Goal: Task Accomplishment & Management: Manage account settings

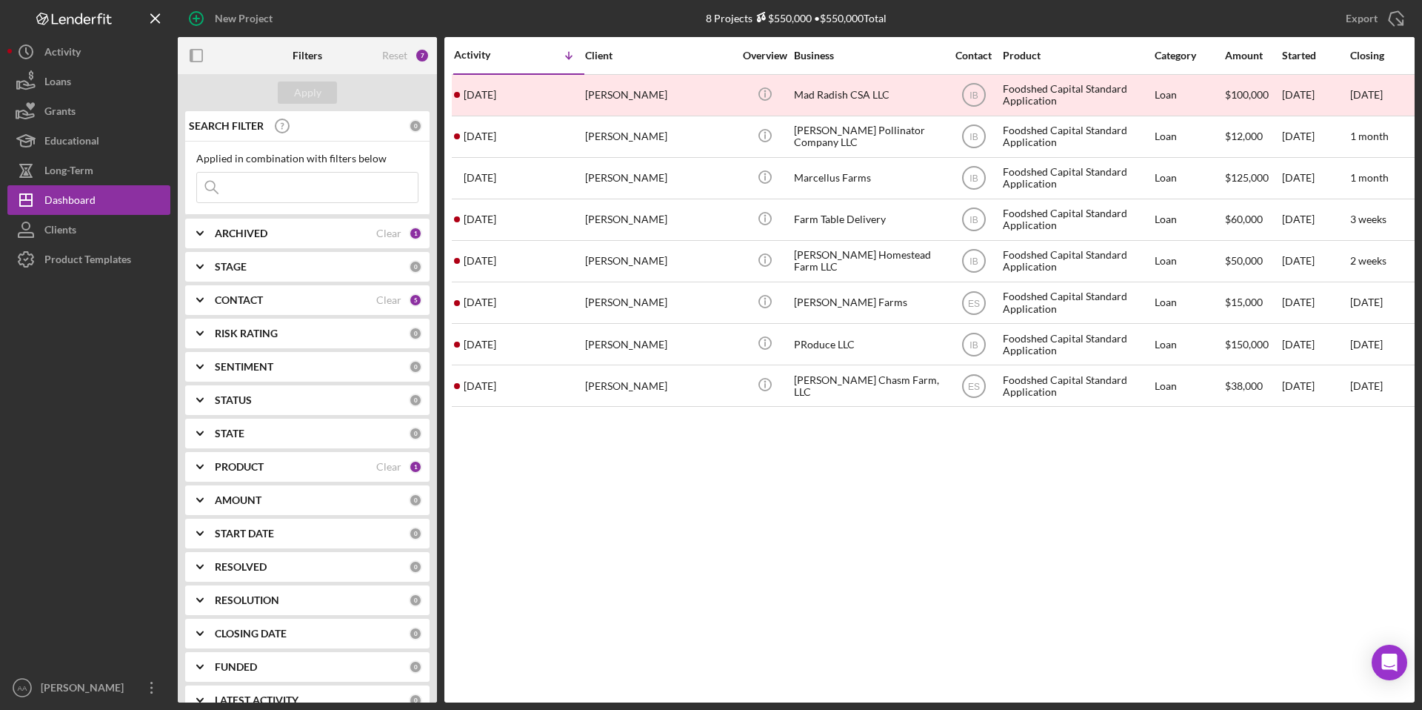
click at [233, 233] on b "ARCHIVED" at bounding box center [241, 233] width 53 height 12
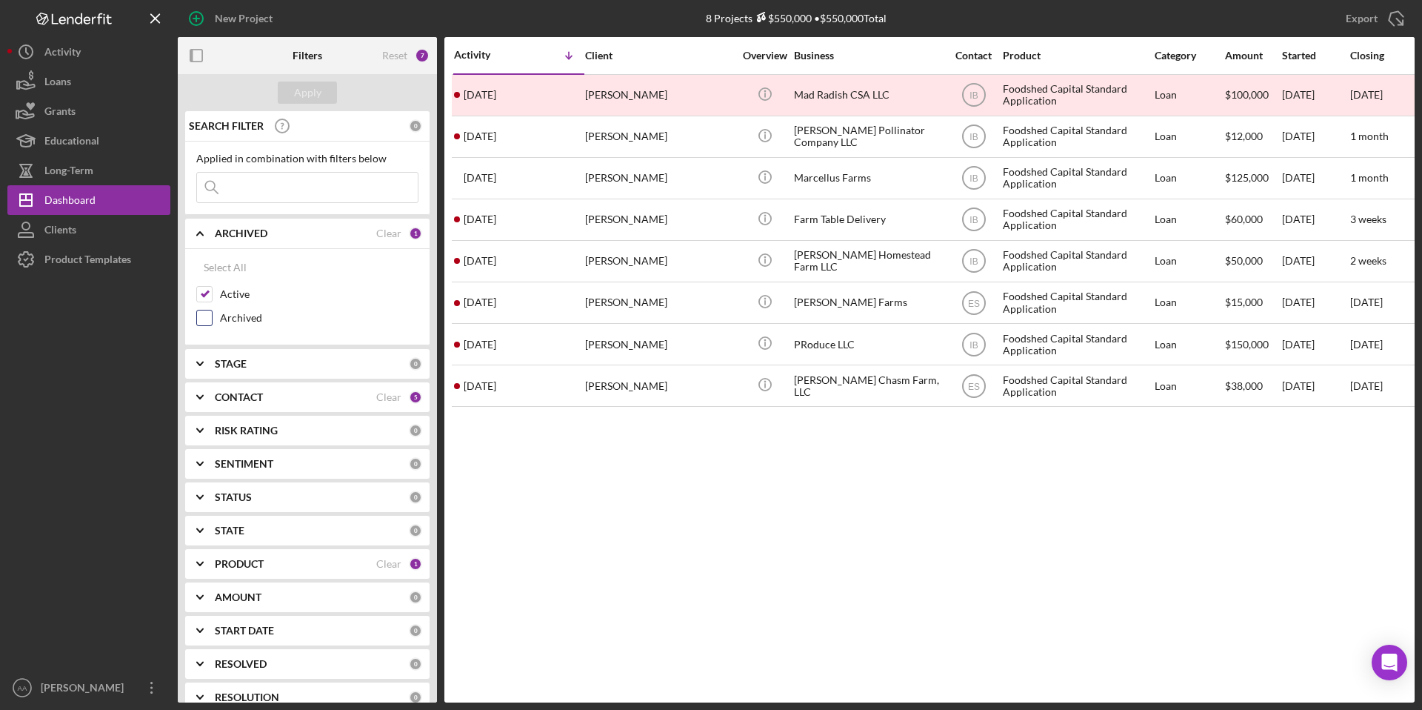
click at [207, 314] on input "Archived" at bounding box center [204, 317] width 15 height 15
checkbox input "true"
click at [207, 297] on input "Active" at bounding box center [204, 294] width 15 height 15
checkbox input "false"
click at [274, 186] on input at bounding box center [307, 188] width 221 height 30
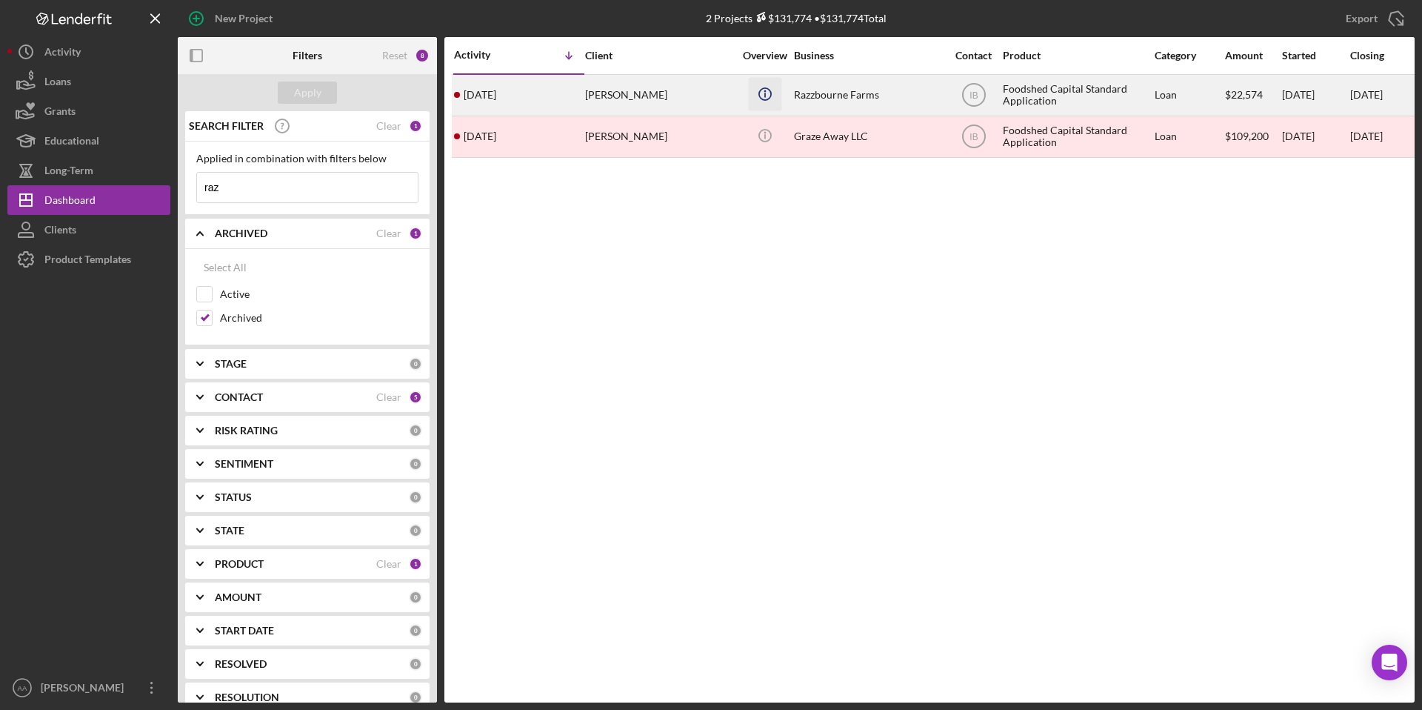
type input "raz"
click at [779, 104] on icon "Icon/Info" at bounding box center [764, 93] width 33 height 33
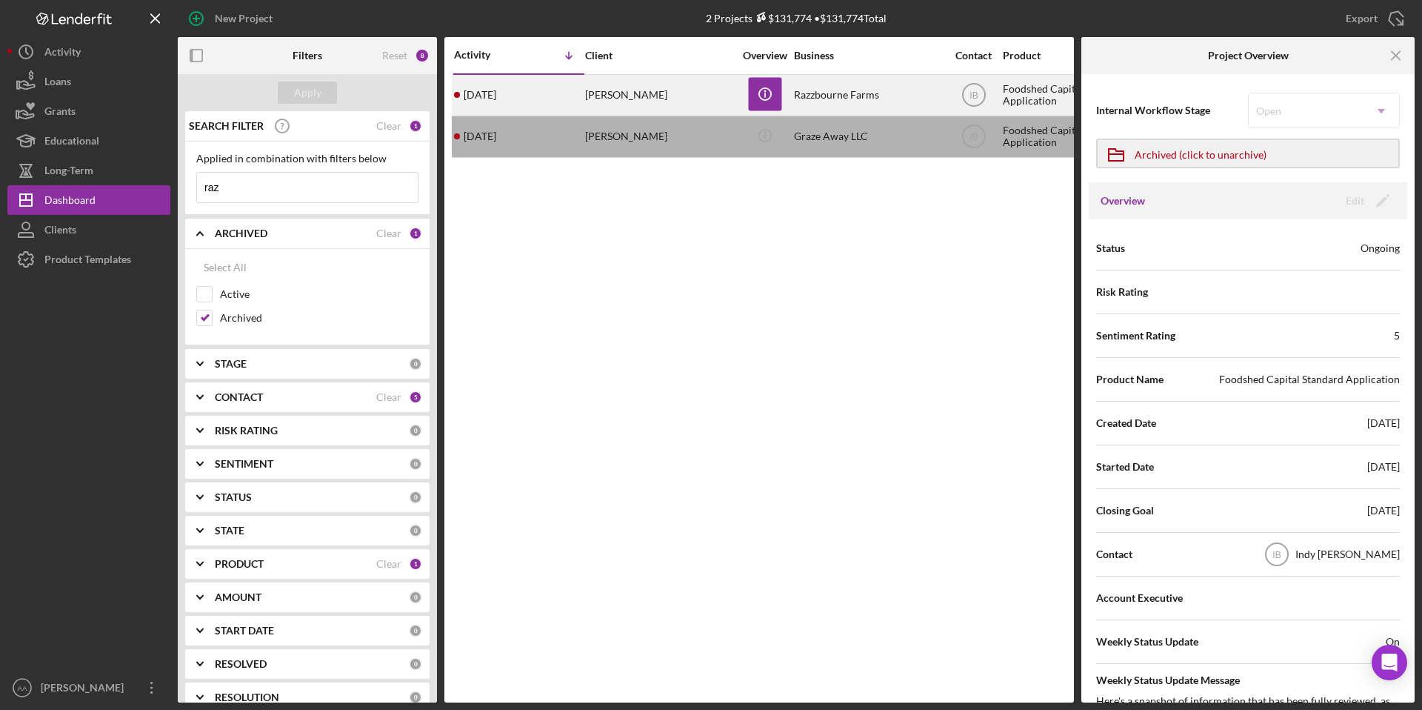
click at [824, 98] on div "Razzbourne Farms" at bounding box center [868, 95] width 148 height 39
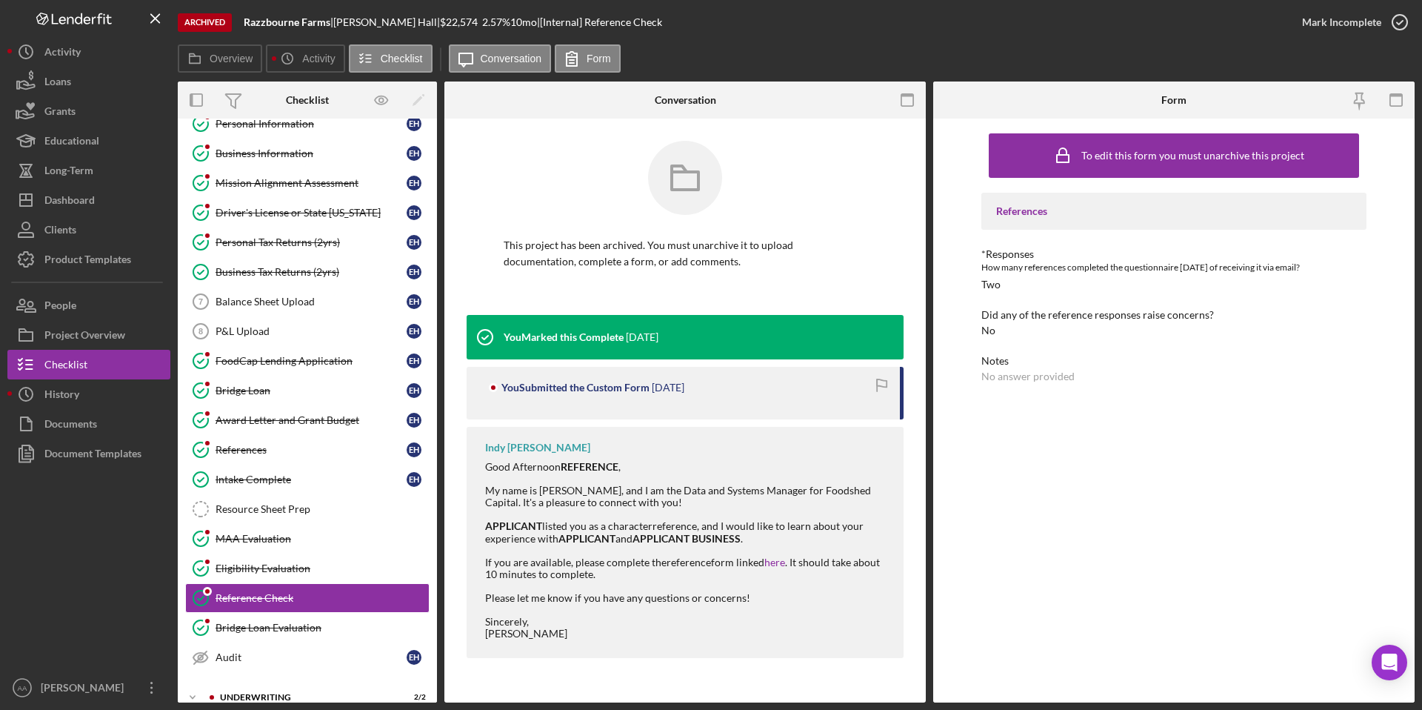
scroll to position [99, 0]
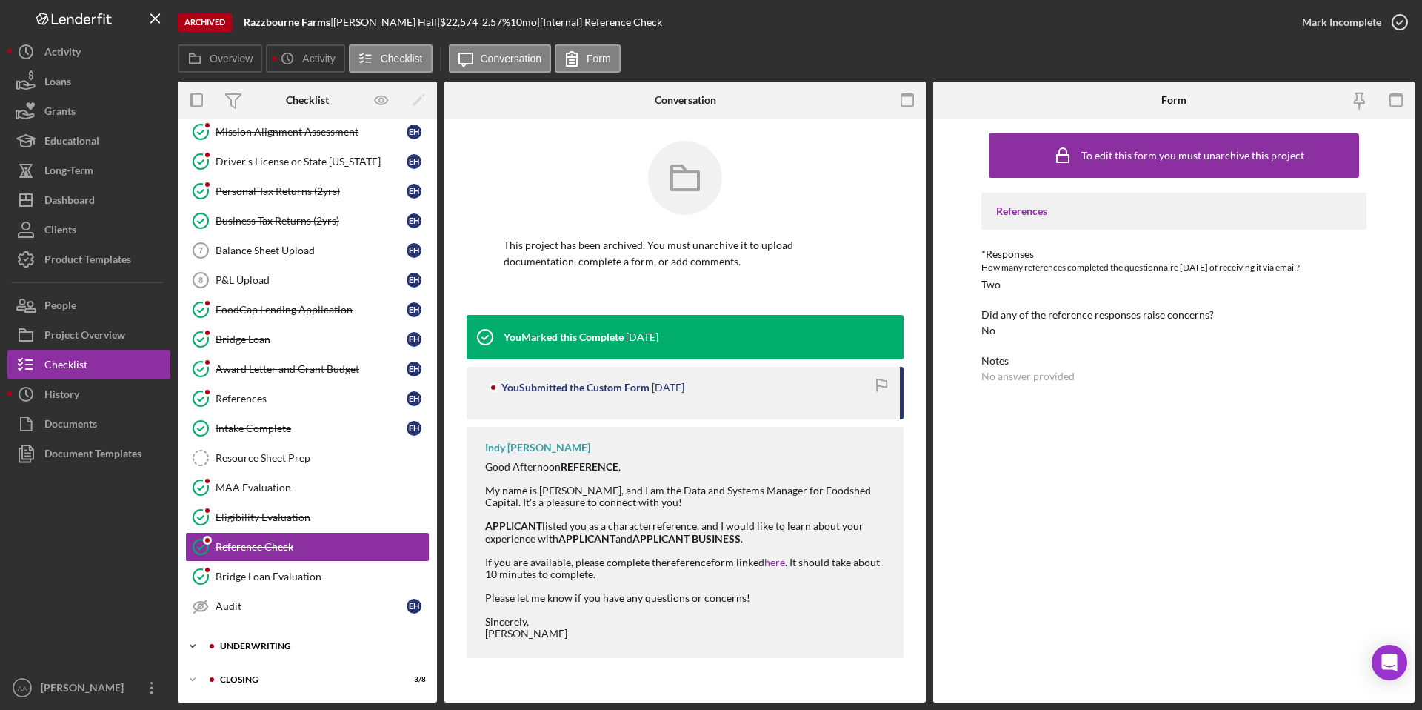
click at [233, 644] on div "Underwriting" at bounding box center [319, 646] width 199 height 9
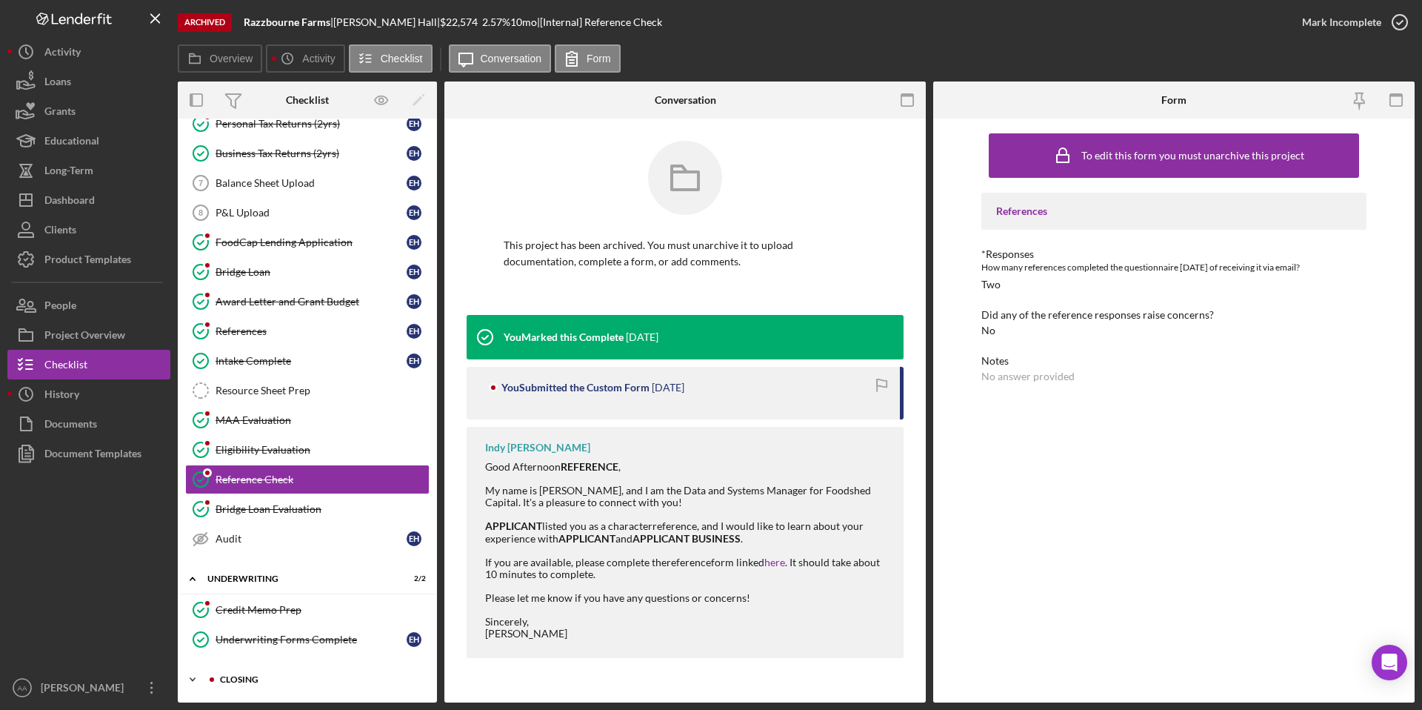
click at [264, 679] on div "Closing" at bounding box center [319, 679] width 199 height 9
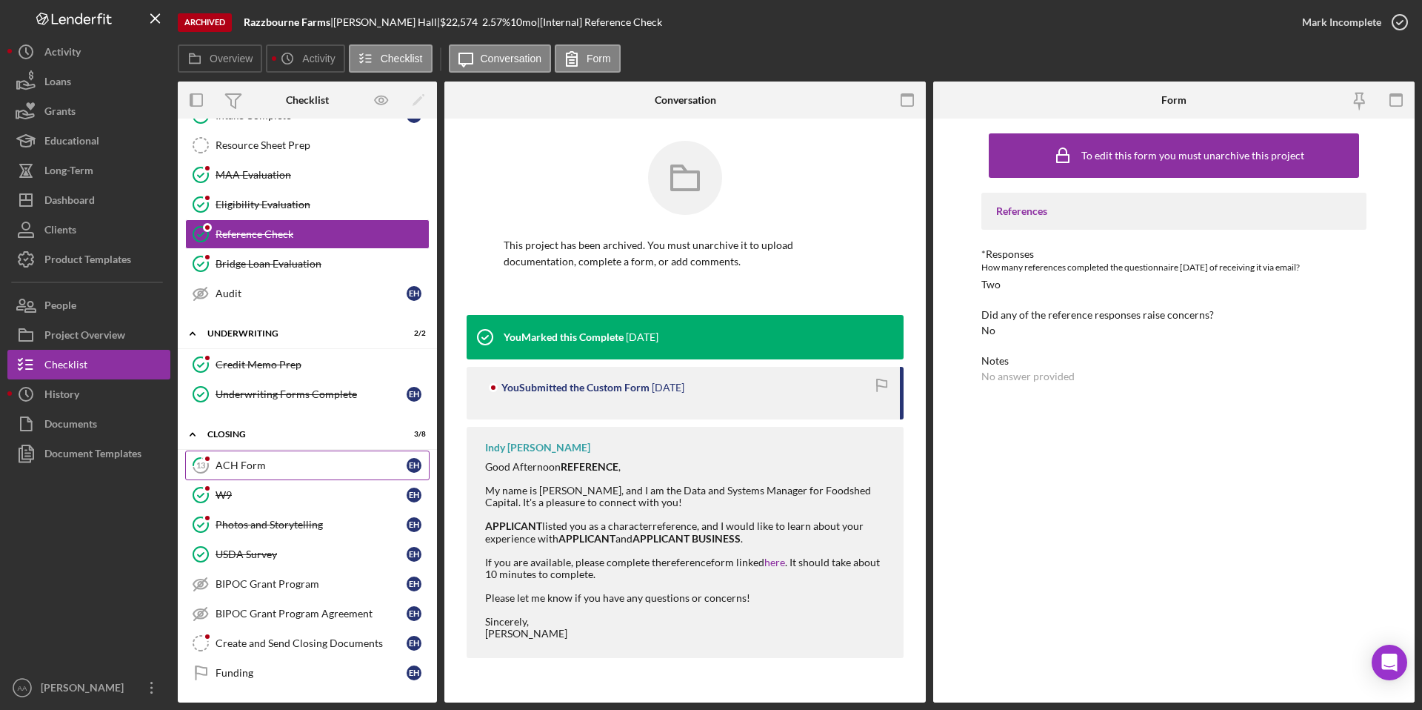
click at [279, 465] on div "ACH Form" at bounding box center [311, 465] width 191 height 12
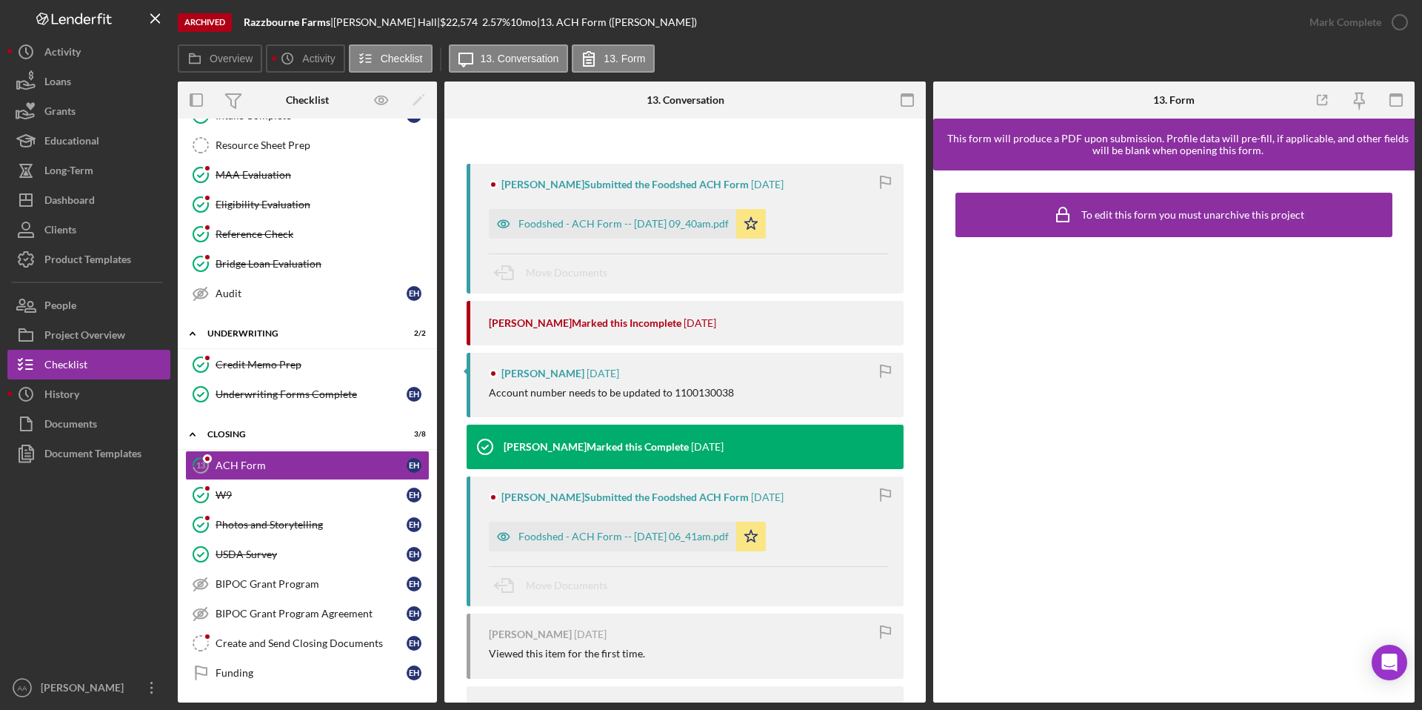
scroll to position [119, 0]
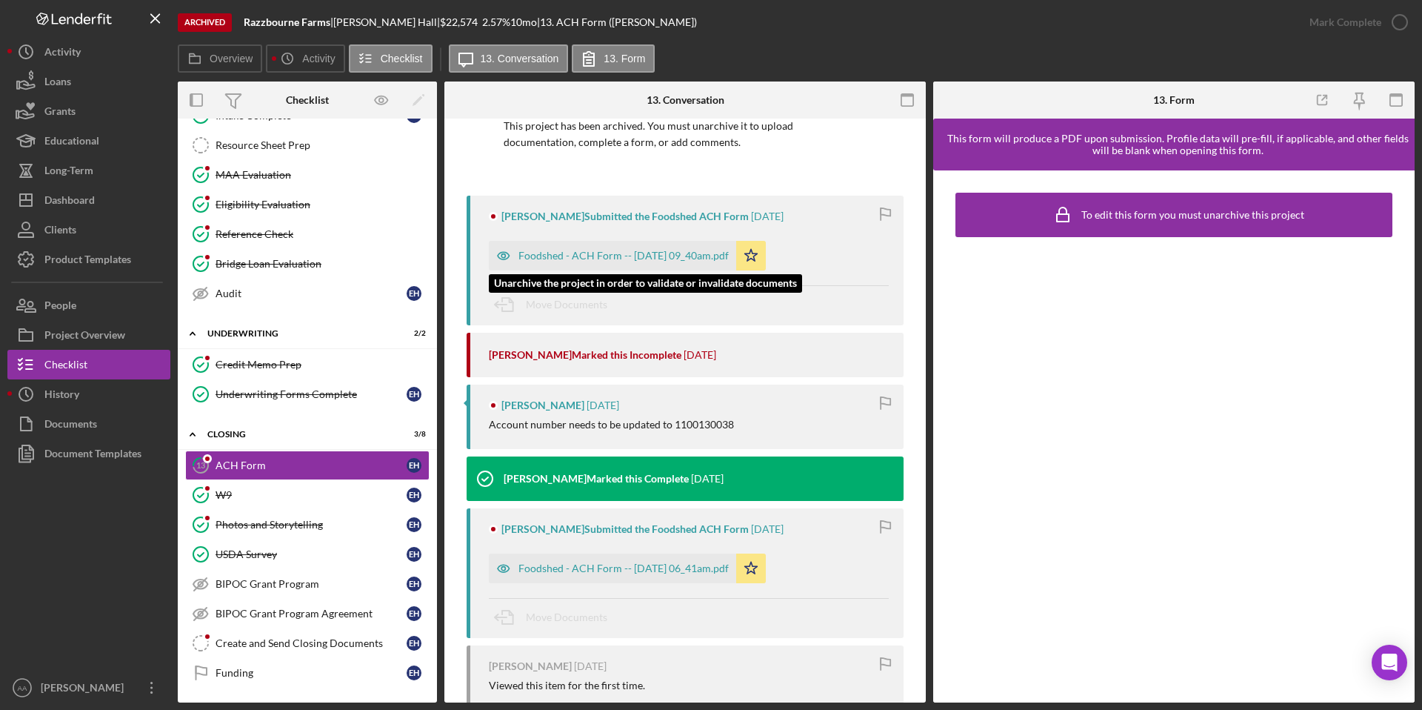
click at [673, 258] on div "Foodshed - ACH Form -- [DATE] 09_40am.pdf" at bounding box center [624, 256] width 210 height 12
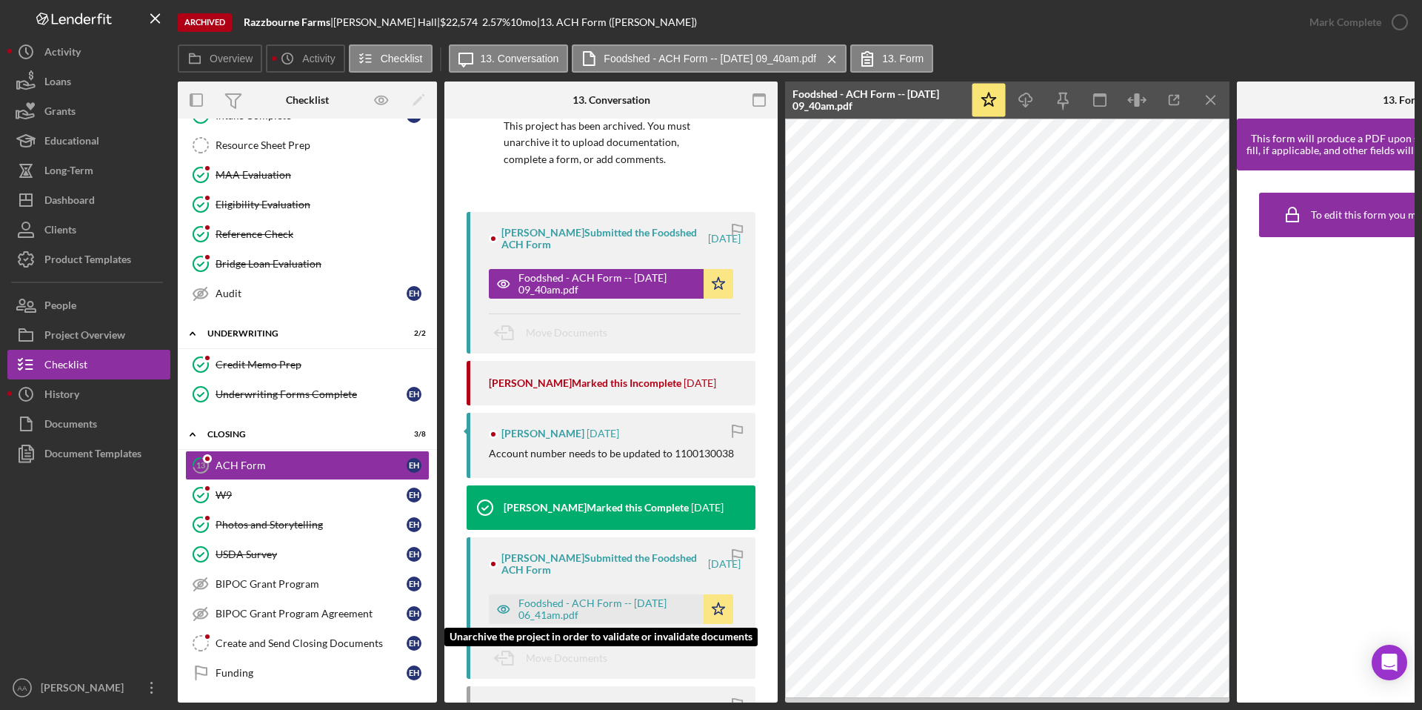
click at [601, 603] on div "Foodshed - ACH Form -- [DATE] 06_41am.pdf" at bounding box center [608, 609] width 178 height 24
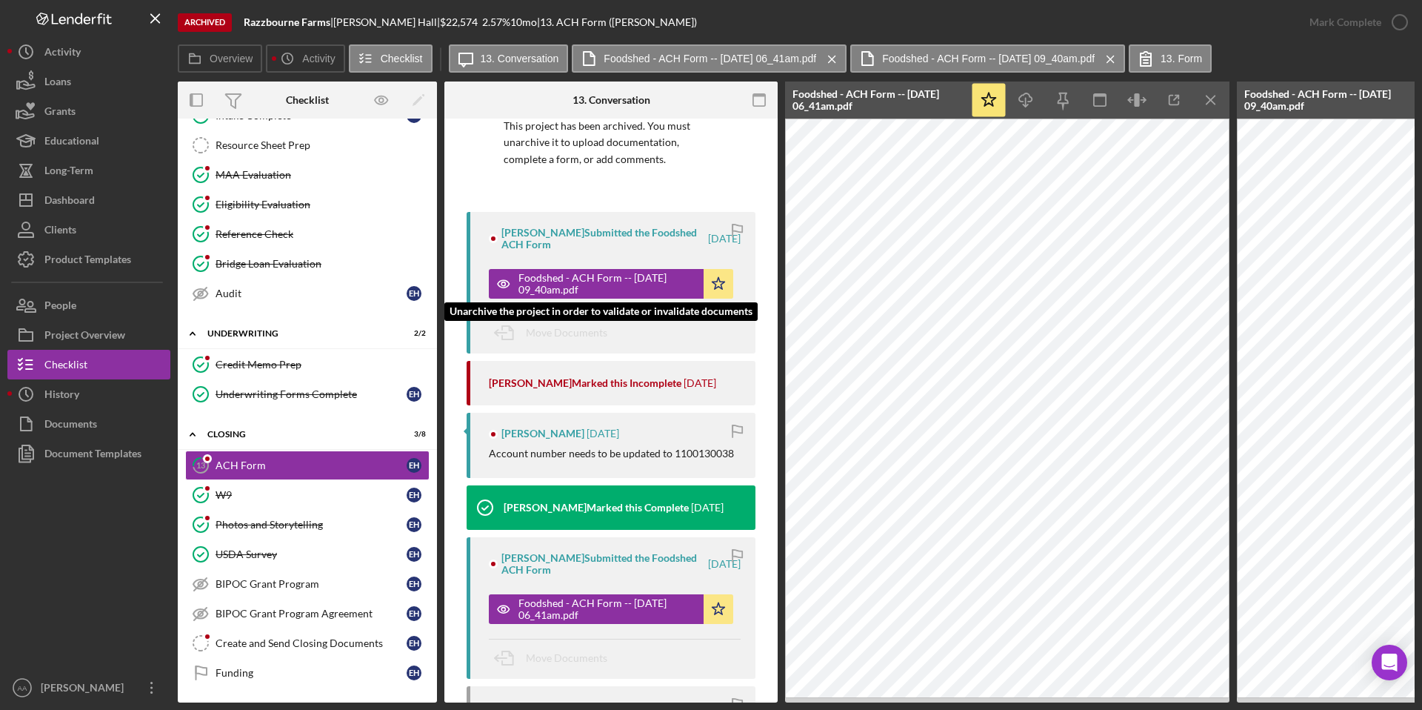
click at [586, 289] on div "Foodshed - ACH Form -- [DATE] 09_40am.pdf" at bounding box center [608, 284] width 178 height 24
click at [587, 284] on div "Foodshed - ACH Form -- [DATE] 09_40am.pdf" at bounding box center [608, 284] width 178 height 24
click at [1212, 102] on line "button" at bounding box center [1211, 100] width 8 height 8
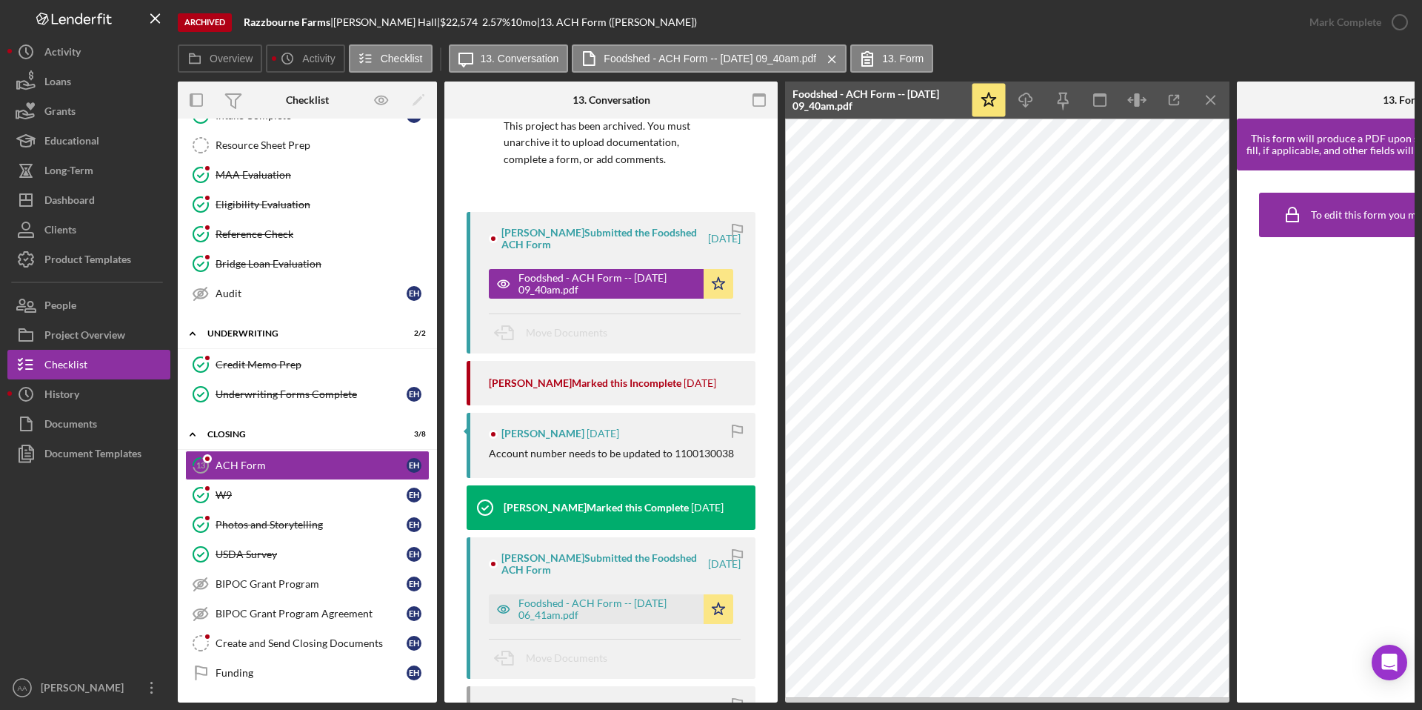
click at [1212, 102] on line "button" at bounding box center [1211, 100] width 8 height 8
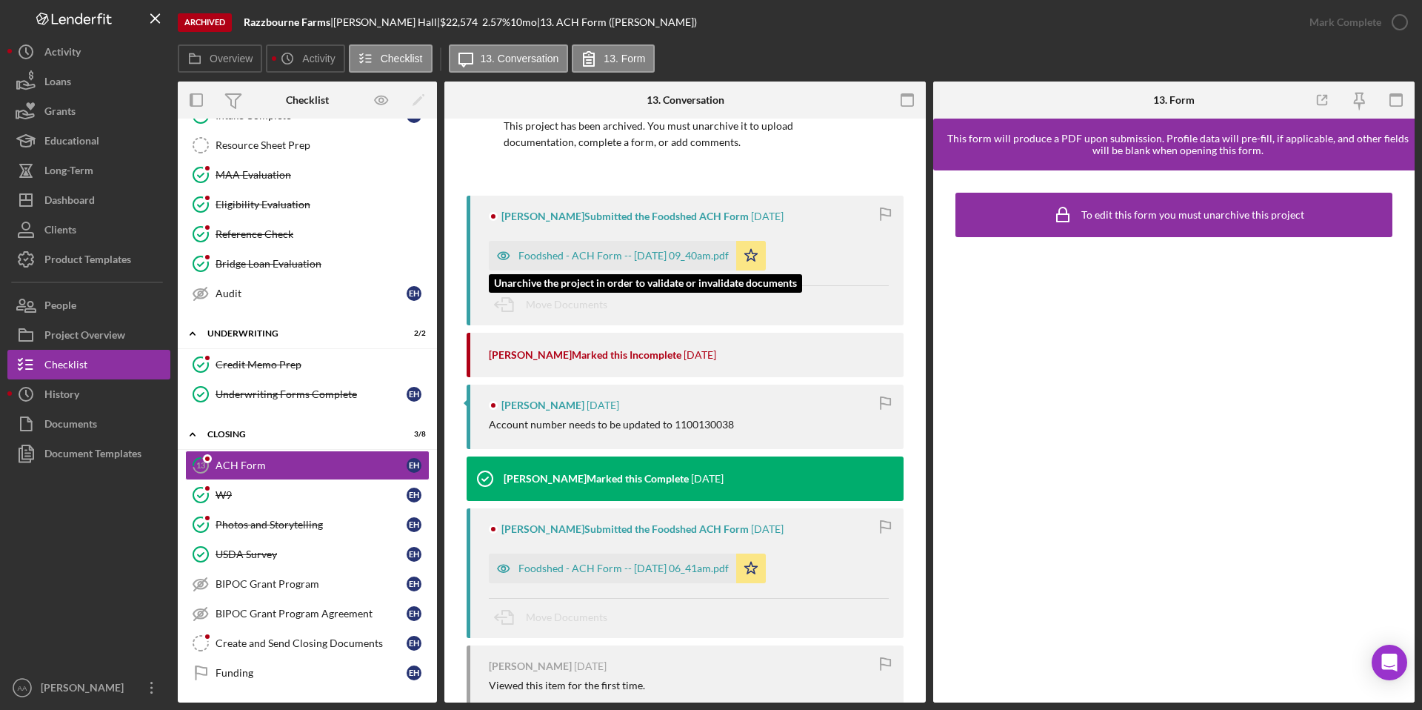
click at [635, 261] on div "Foodshed - ACH Form -- [DATE] 09_40am.pdf" at bounding box center [624, 256] width 210 height 12
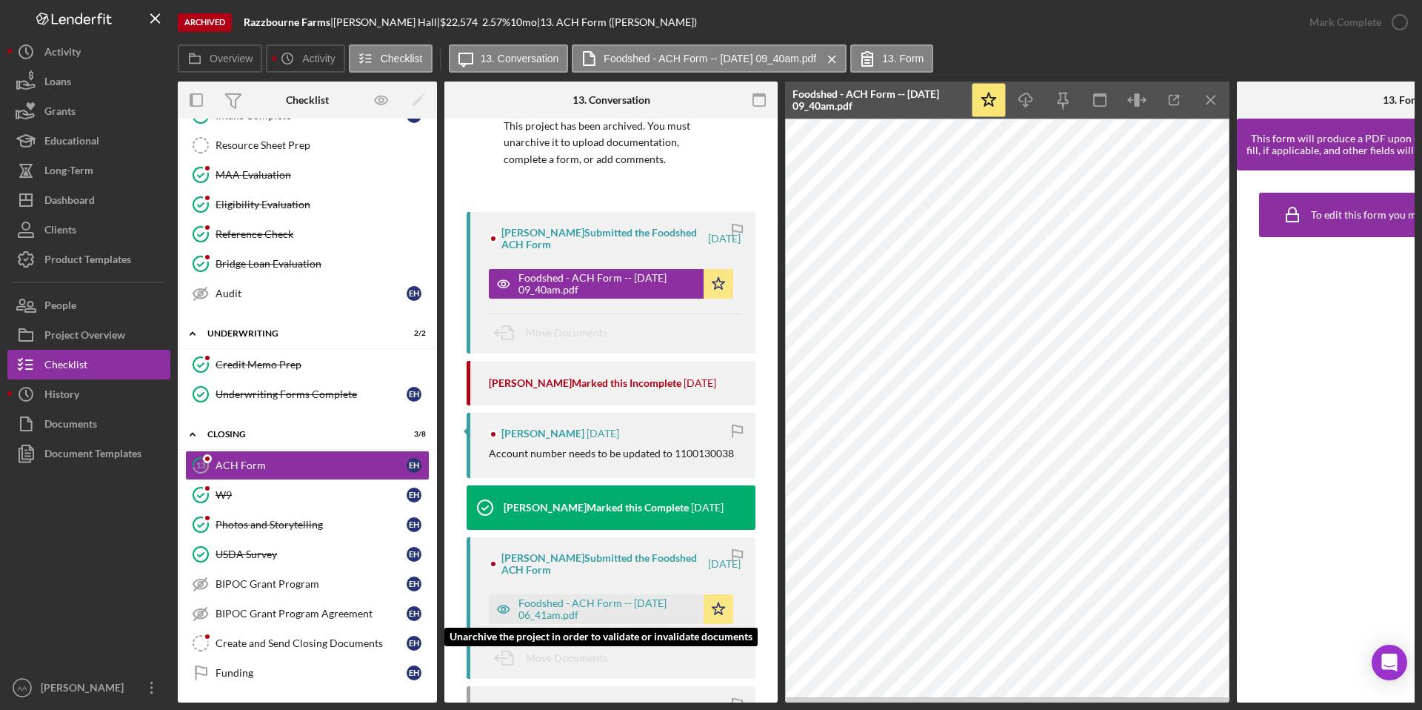
click at [590, 603] on div "Foodshed - ACH Form -- [DATE] 06_41am.pdf" at bounding box center [608, 609] width 178 height 24
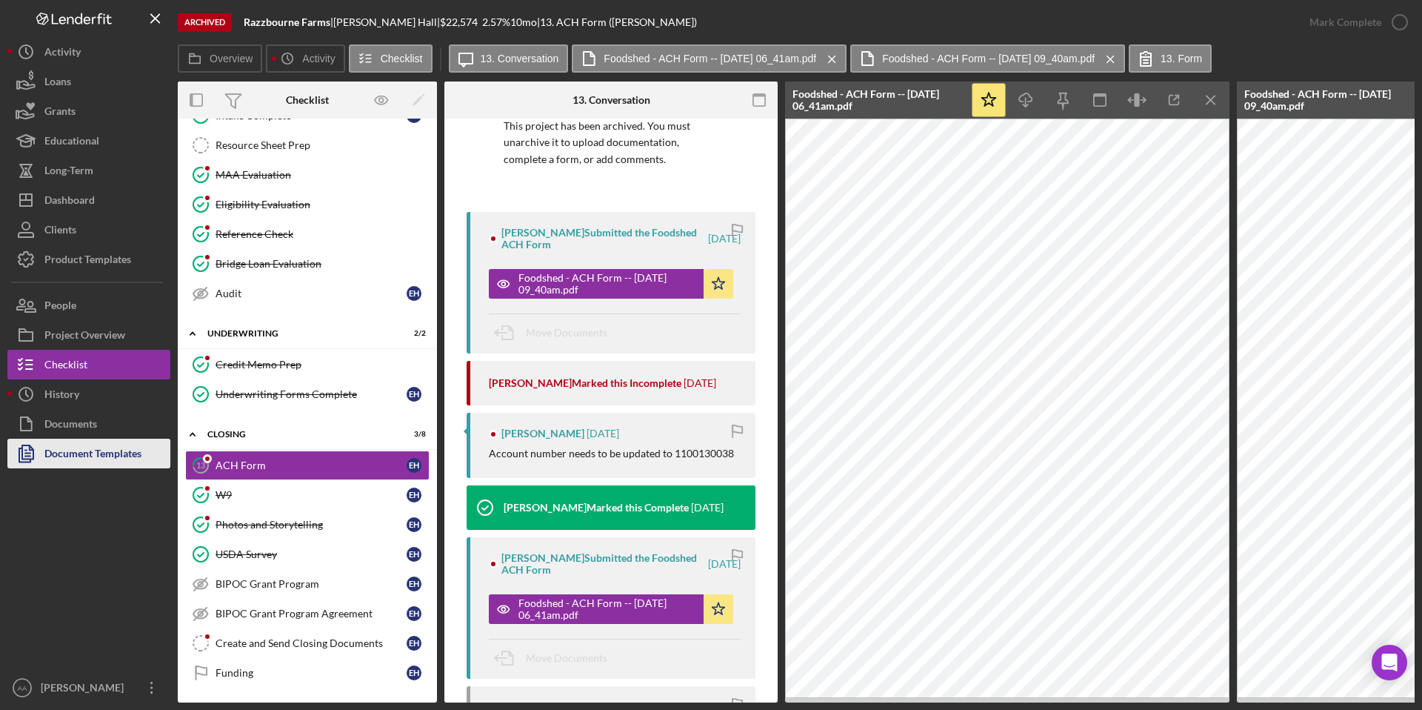
click at [116, 461] on div "Document Templates" at bounding box center [92, 455] width 97 height 33
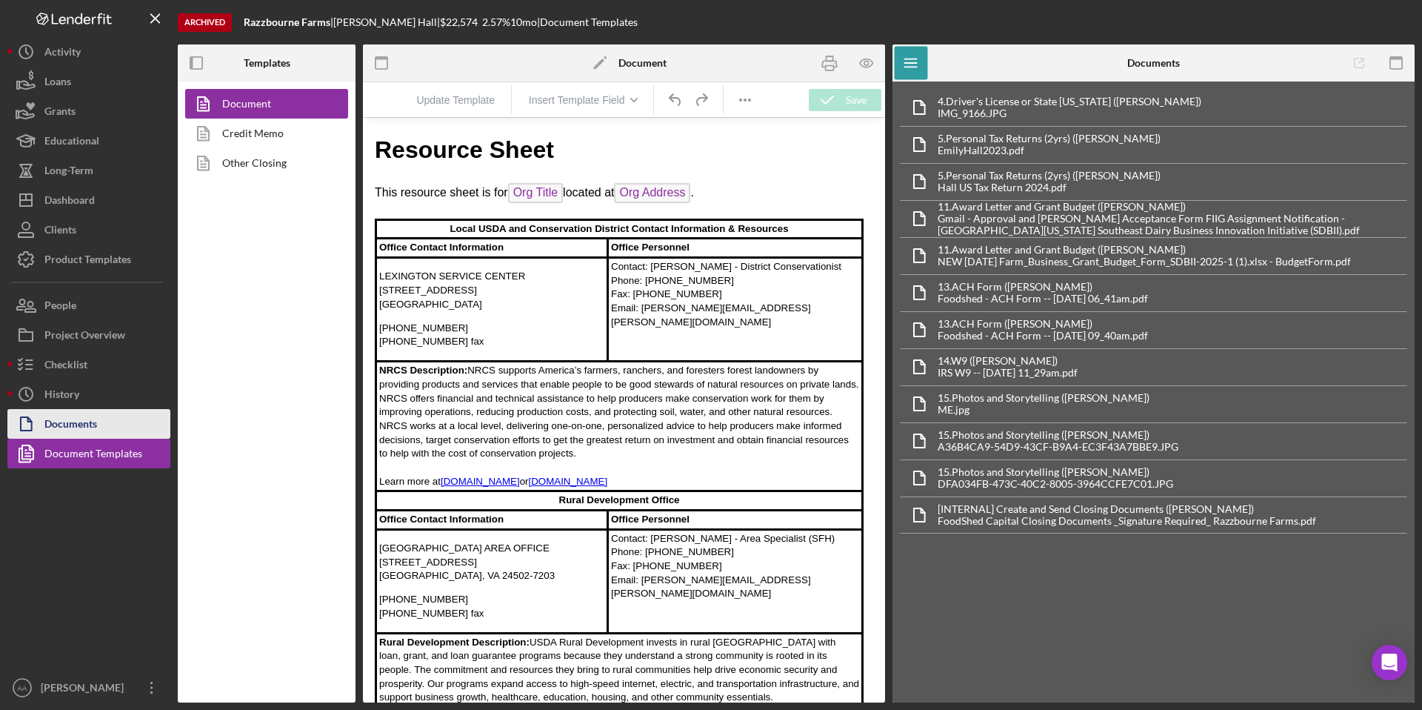
click at [116, 421] on button "Documents" at bounding box center [88, 424] width 163 height 30
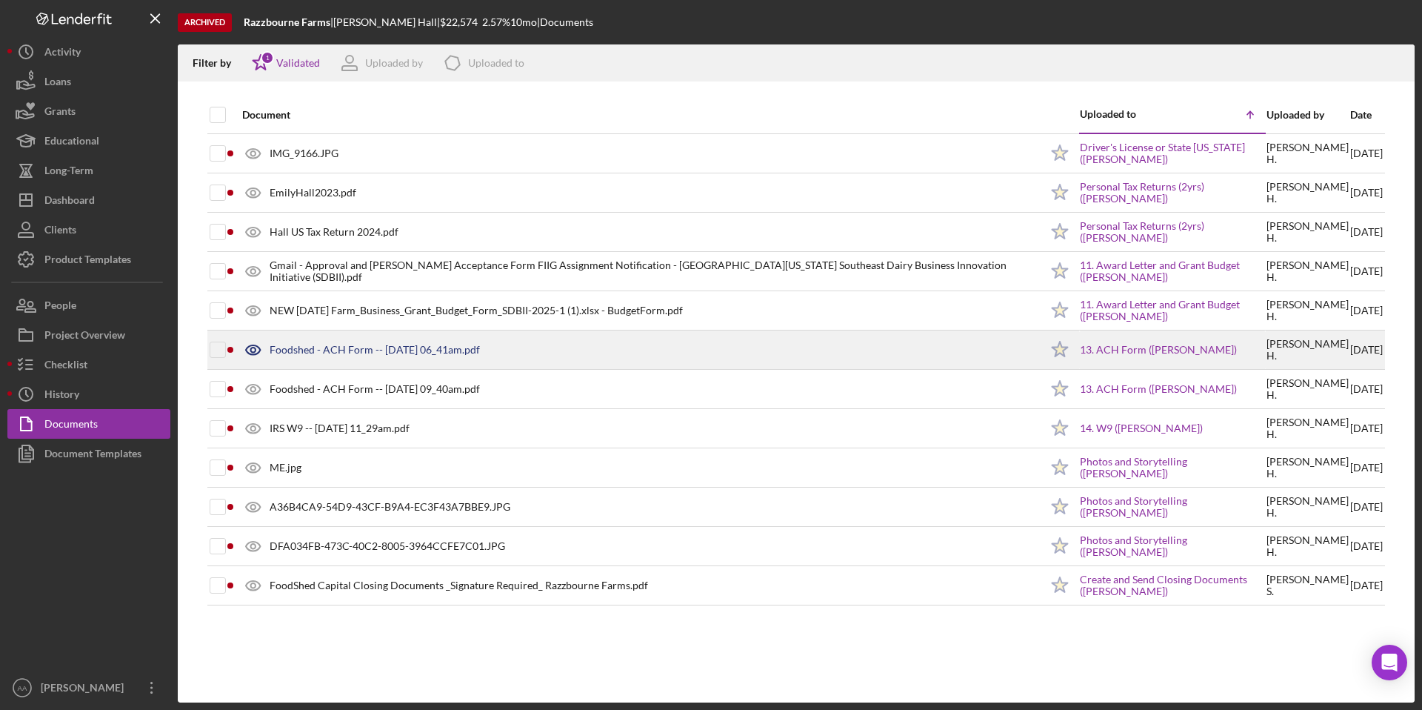
click at [594, 360] on div "Foodshed - ACH Form -- [DATE] 06_41am.pdf" at bounding box center [637, 349] width 805 height 37
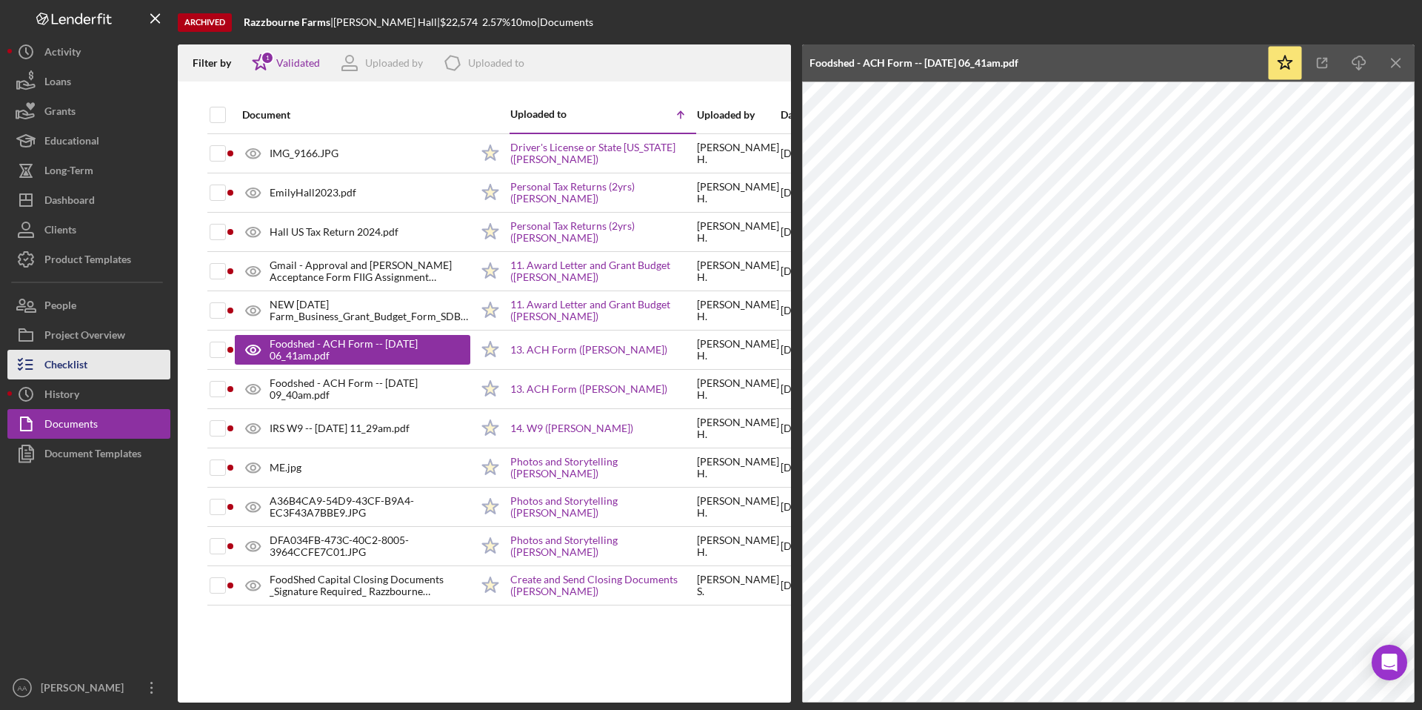
click at [90, 361] on button "Checklist" at bounding box center [88, 365] width 163 height 30
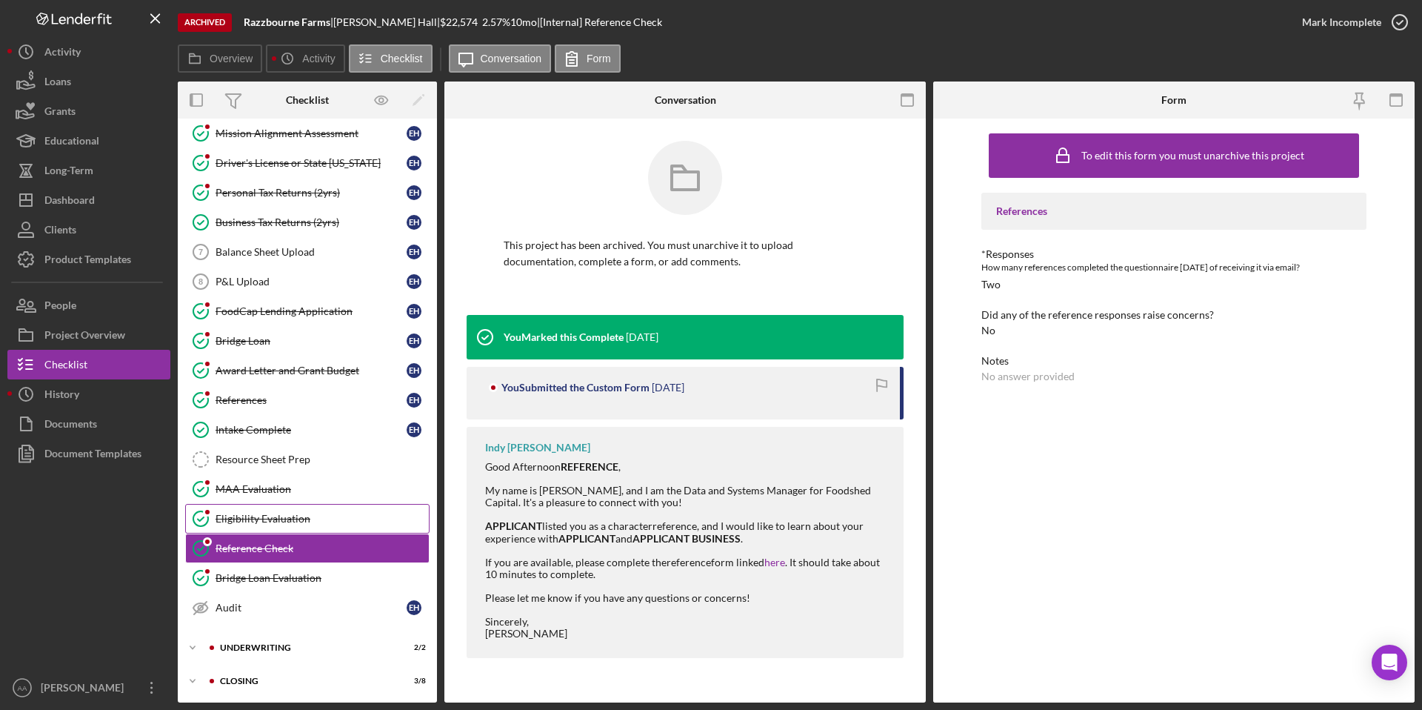
scroll to position [99, 0]
click at [252, 642] on div "Underwriting" at bounding box center [319, 646] width 199 height 9
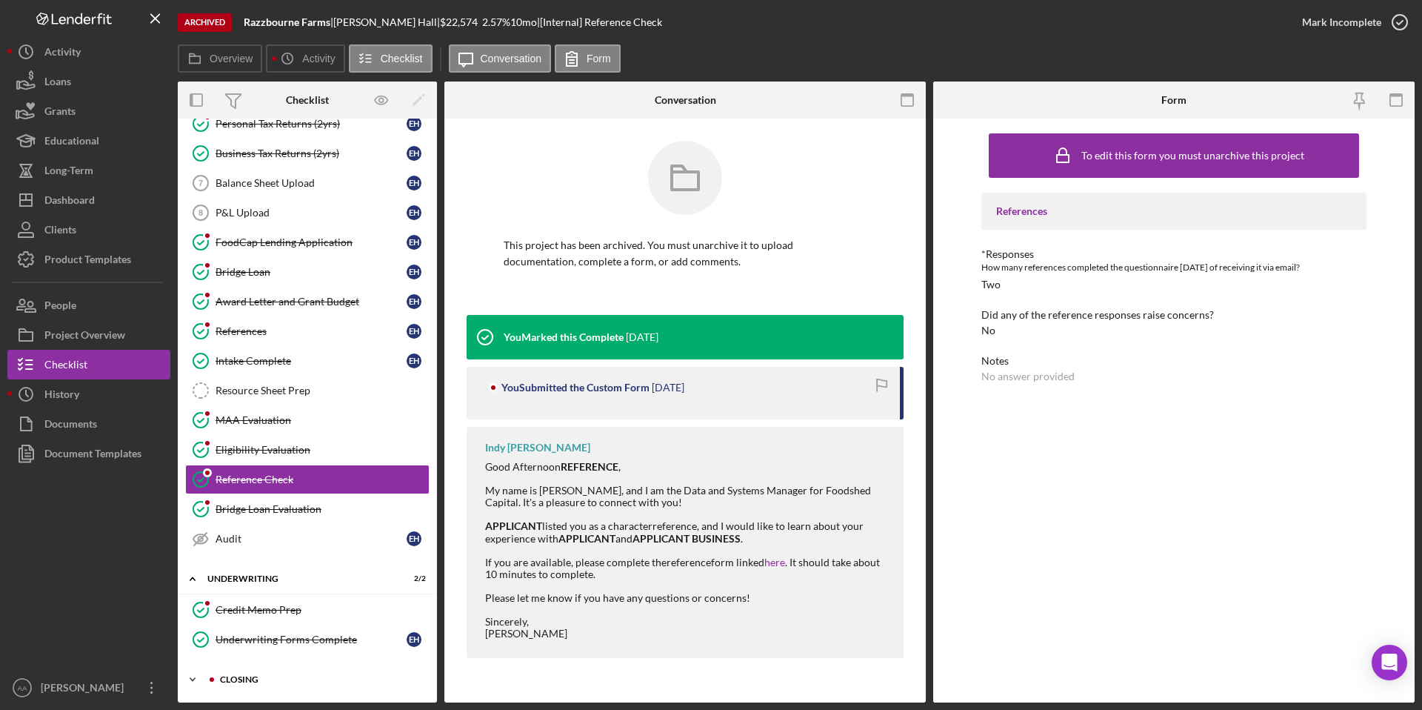
click at [252, 690] on div "Icon/Expander Closing 3 / 8" at bounding box center [307, 679] width 259 height 30
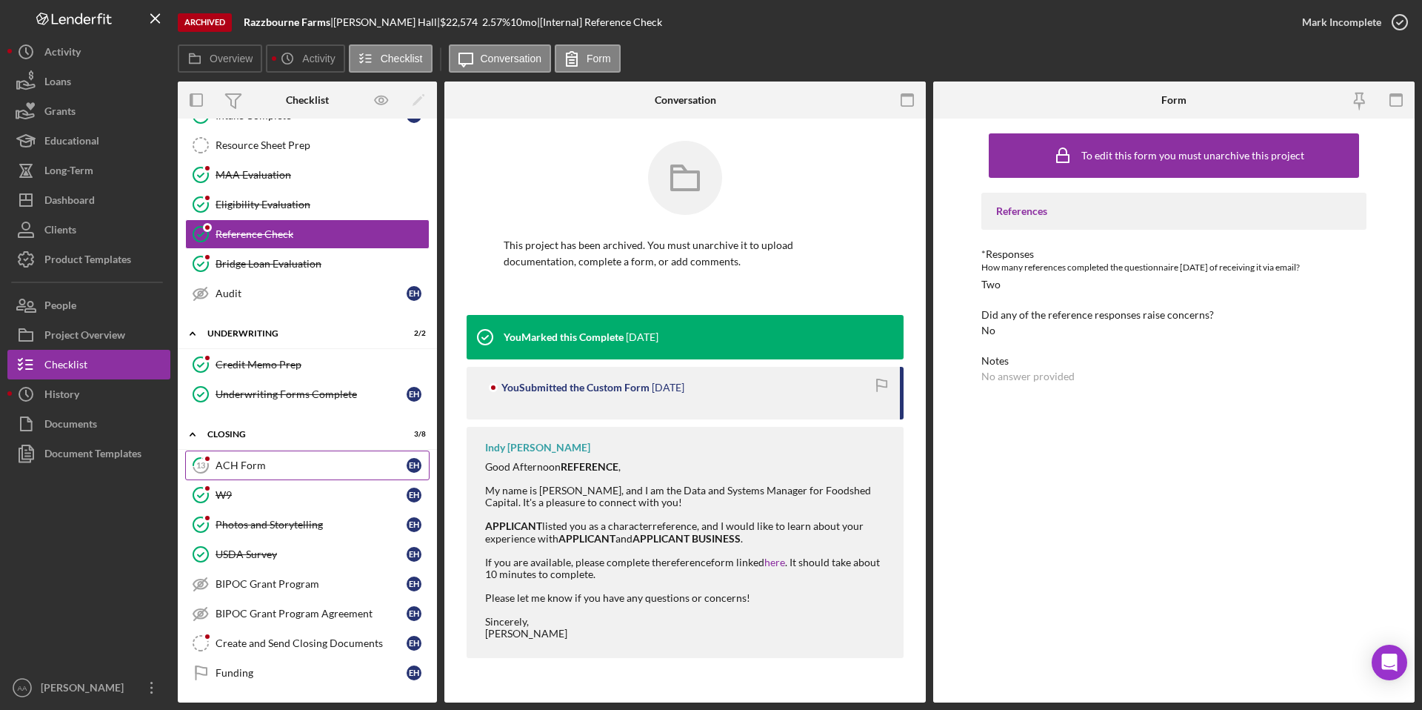
click at [259, 467] on div "ACH Form" at bounding box center [311, 465] width 191 height 12
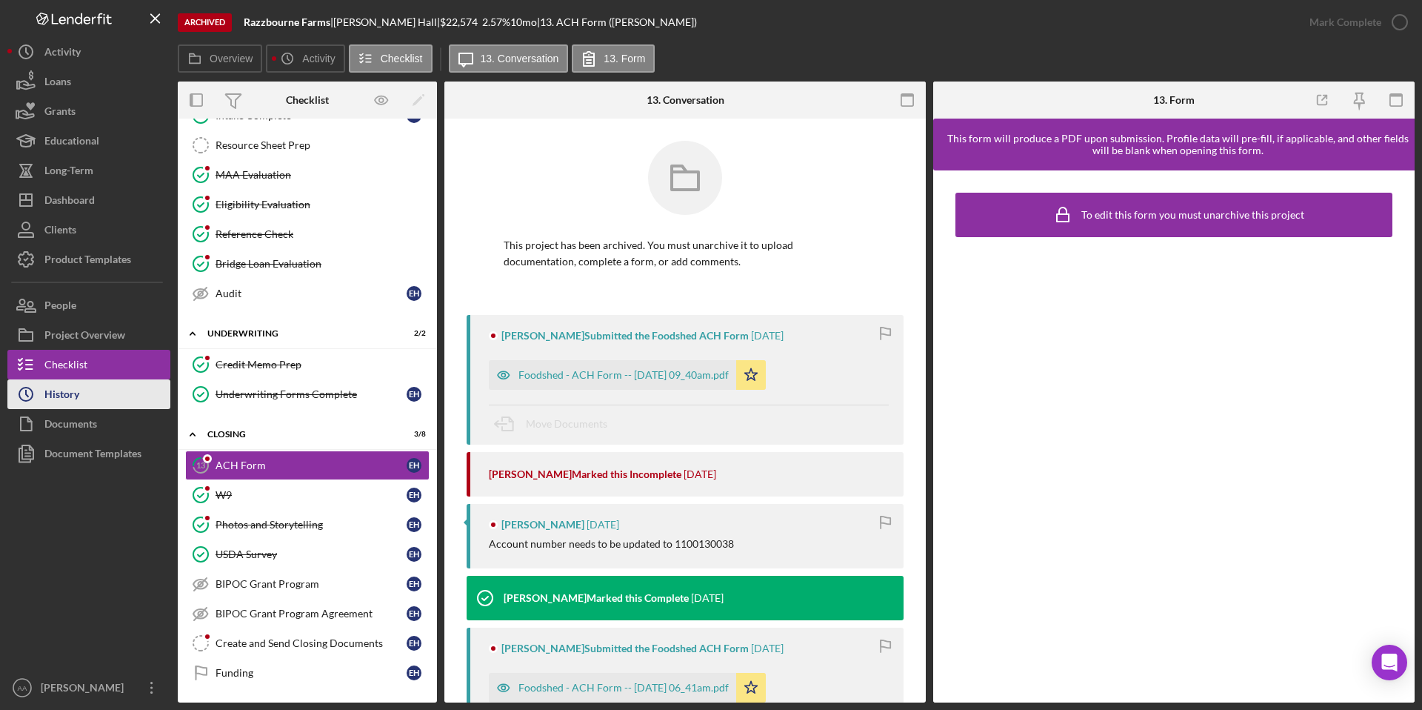
click at [79, 397] on div "History" at bounding box center [61, 395] width 35 height 33
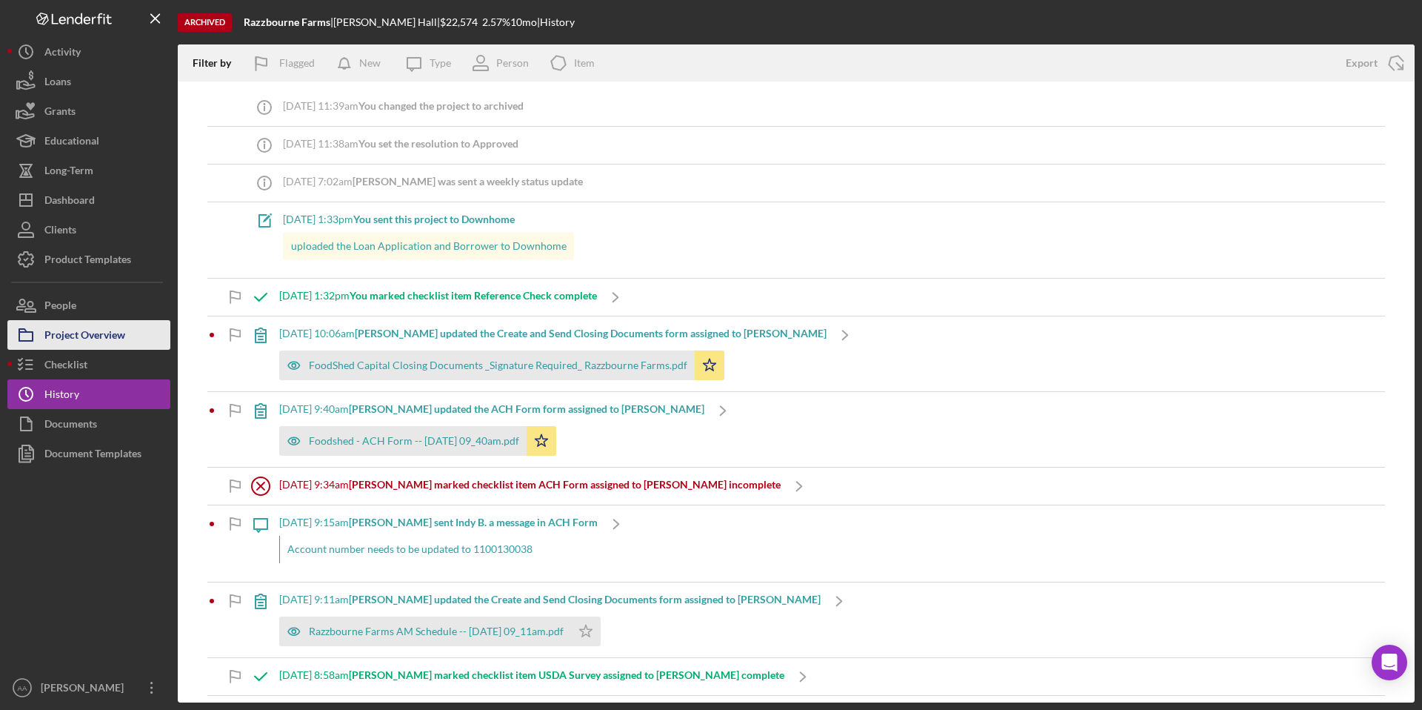
click at [101, 330] on div "Project Overview" at bounding box center [84, 336] width 81 height 33
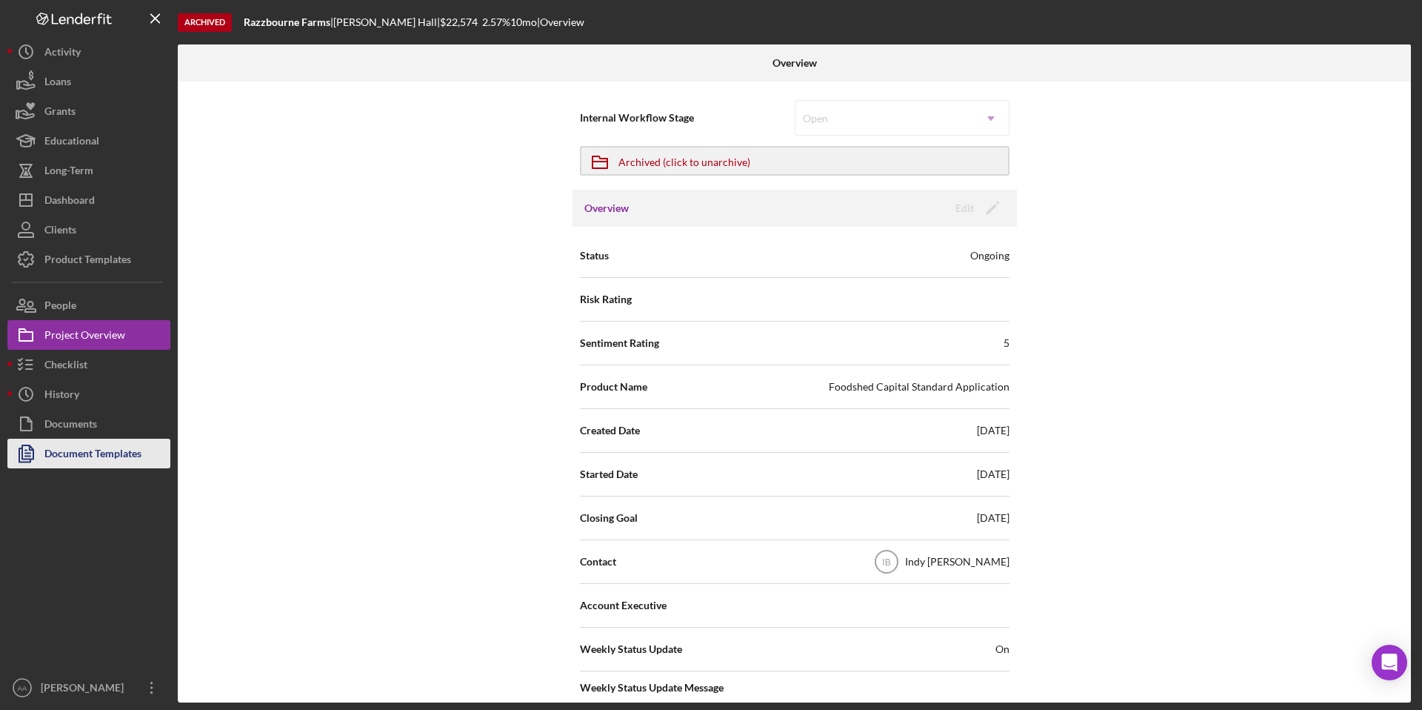
click at [79, 450] on div "Document Templates" at bounding box center [92, 455] width 97 height 33
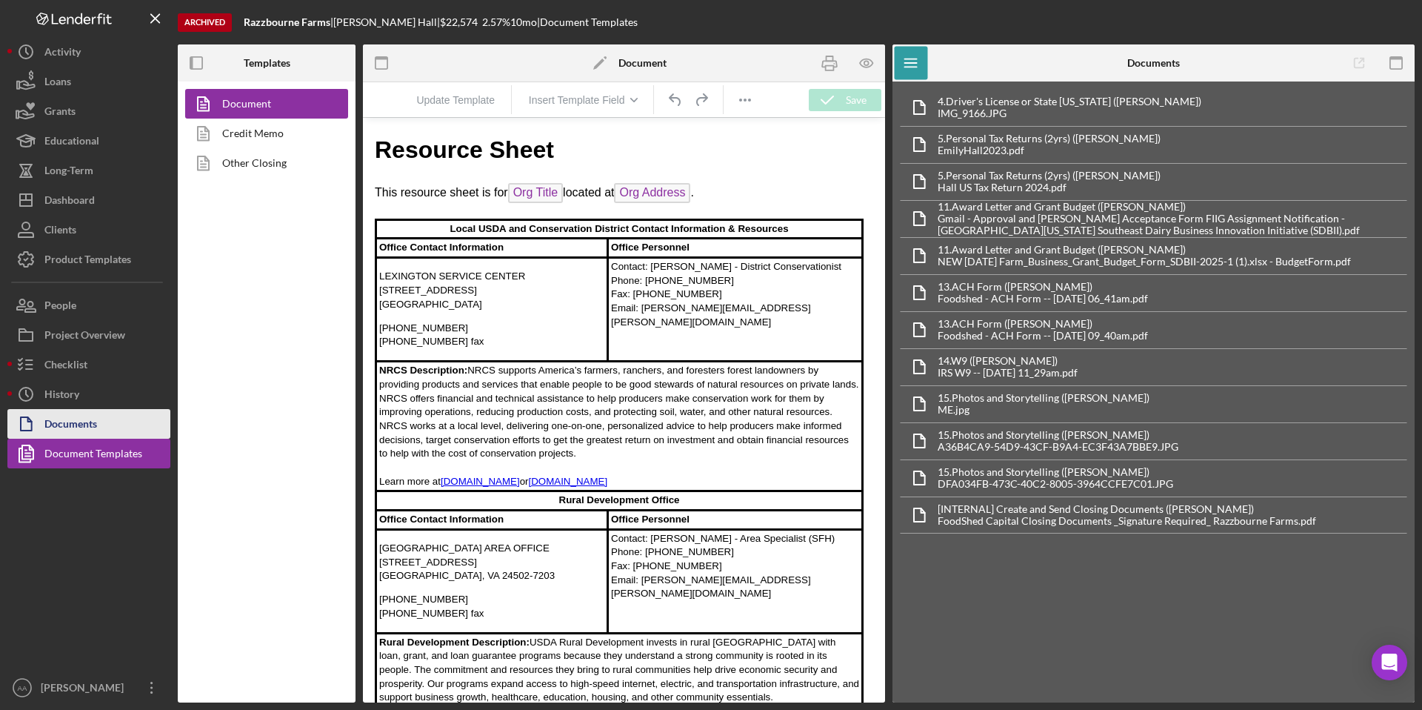
click at [81, 421] on div "Documents" at bounding box center [70, 425] width 53 height 33
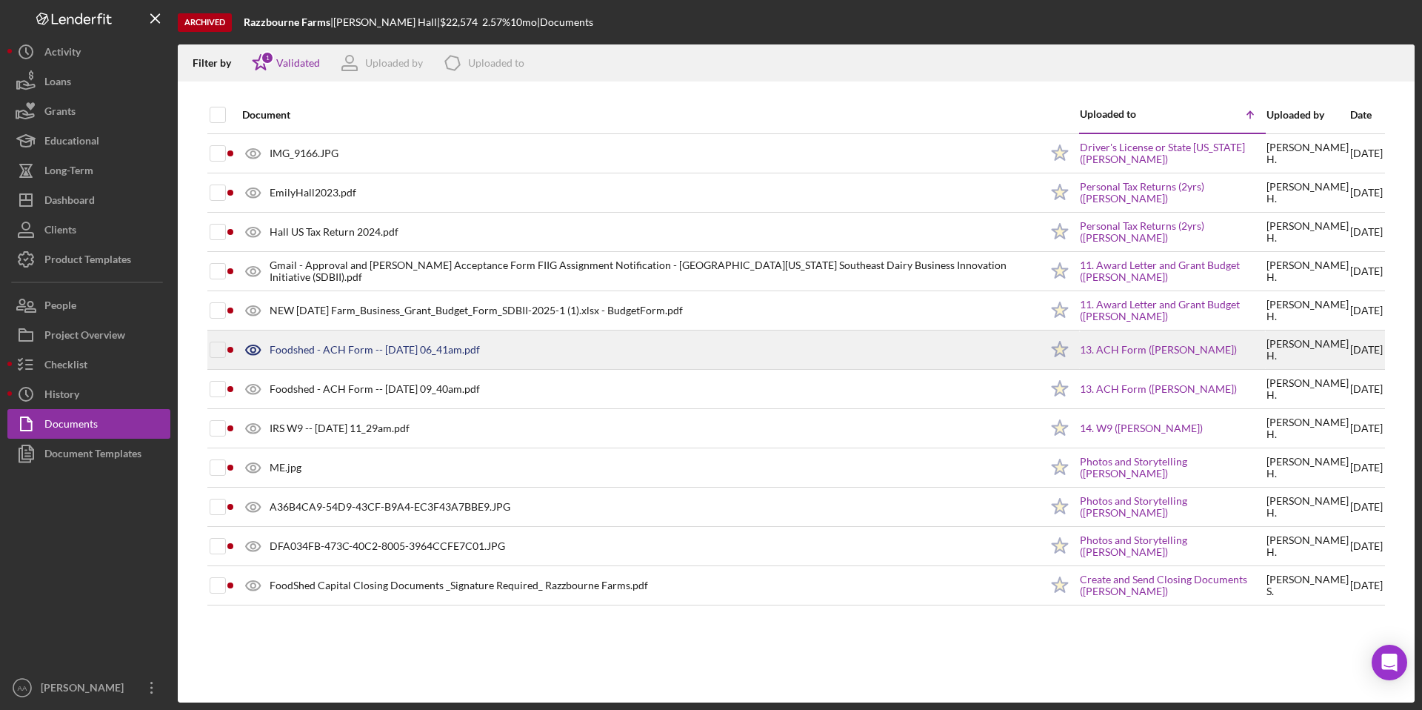
click at [384, 347] on div "Foodshed - ACH Form -- [DATE] 06_41am.pdf" at bounding box center [375, 350] width 210 height 12
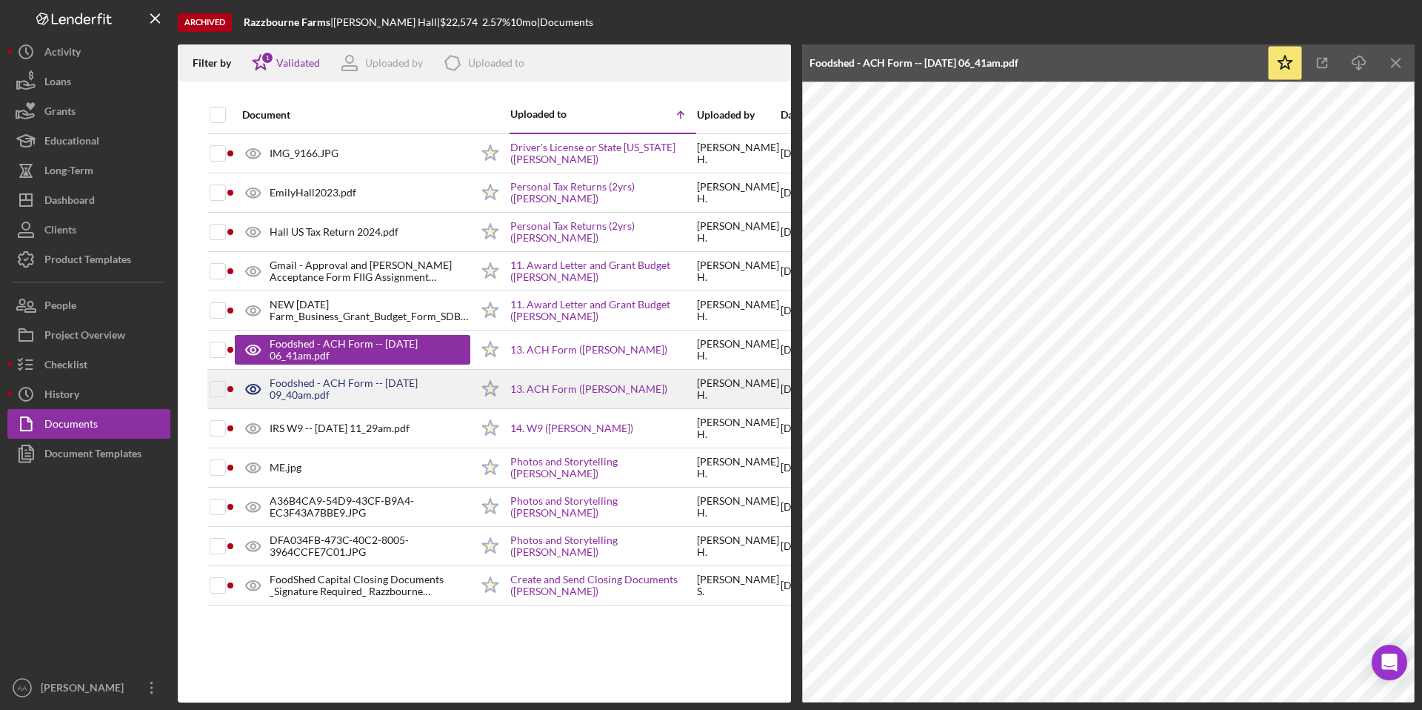
click at [384, 386] on div "Foodshed - ACH Form -- [DATE] 09_40am.pdf" at bounding box center [370, 389] width 201 height 24
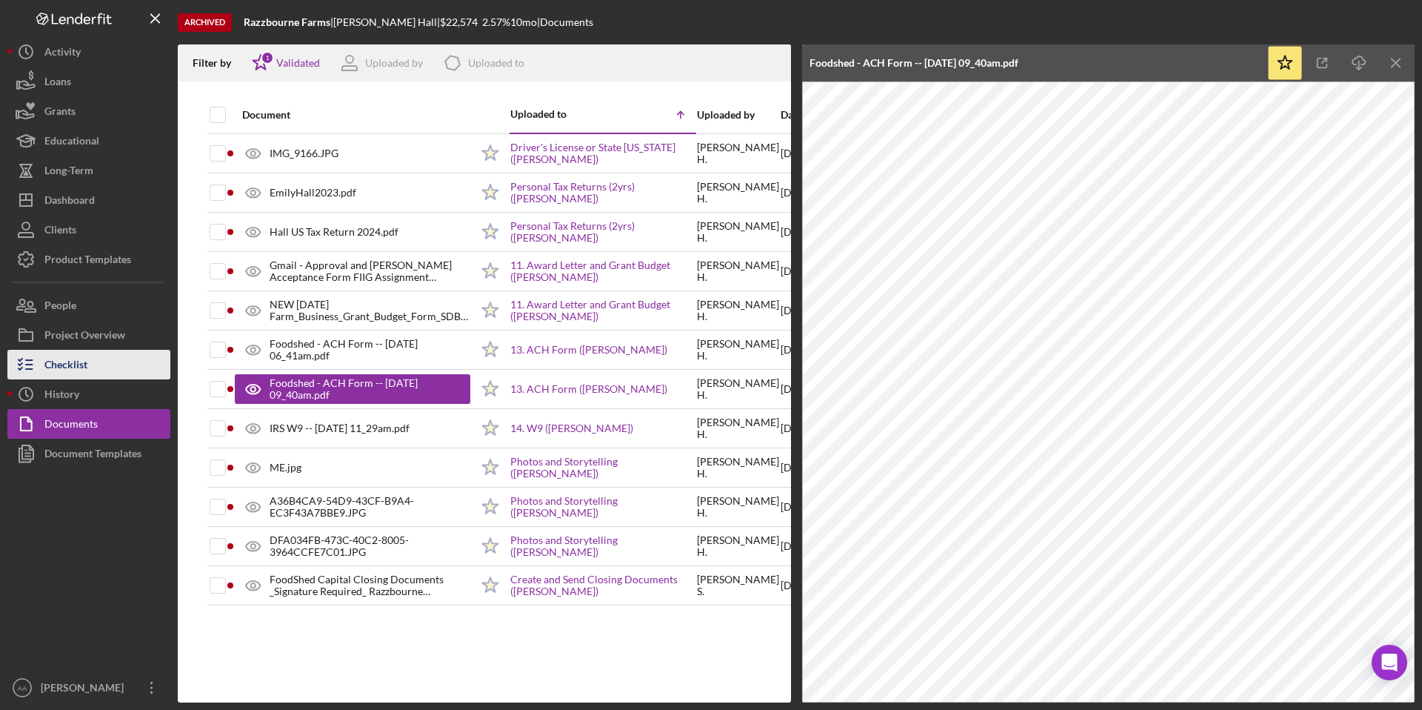
click at [128, 370] on button "Checklist" at bounding box center [88, 365] width 163 height 30
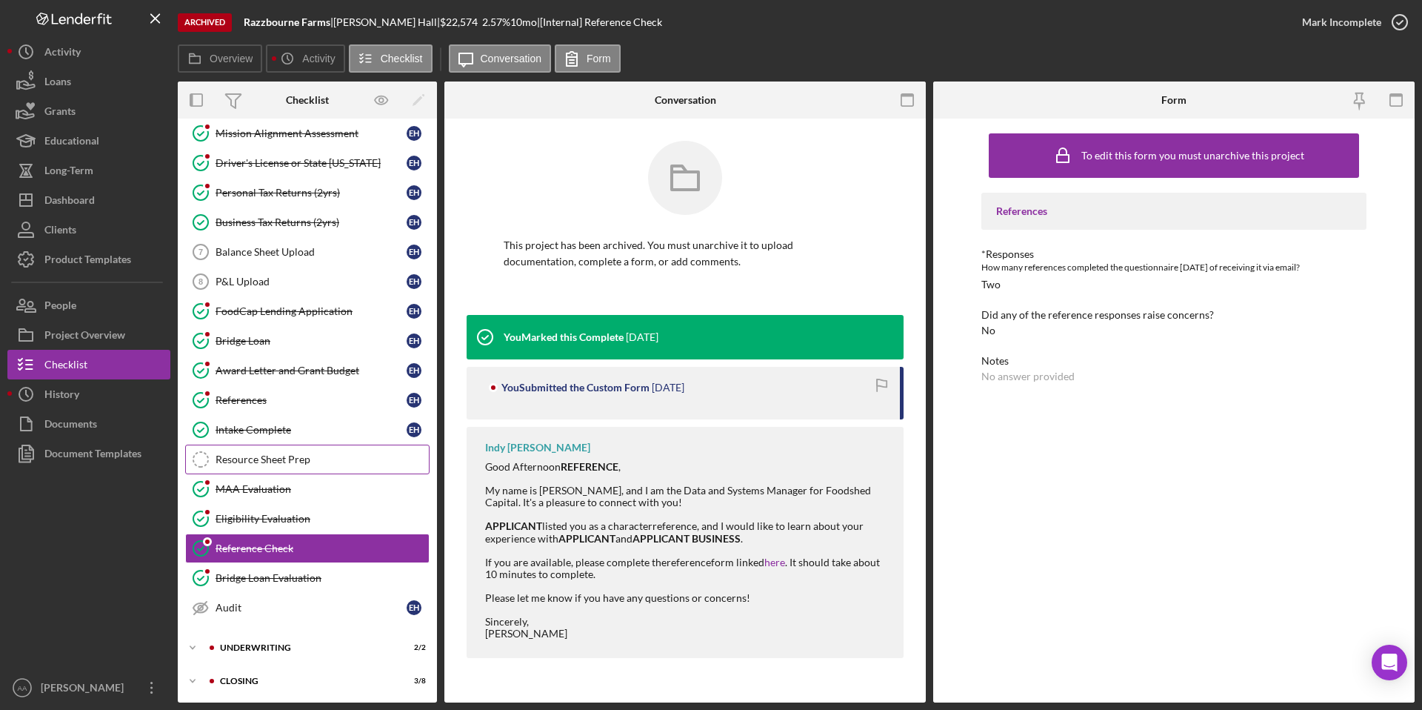
scroll to position [99, 0]
click at [273, 650] on div "Underwriting" at bounding box center [316, 646] width 219 height 9
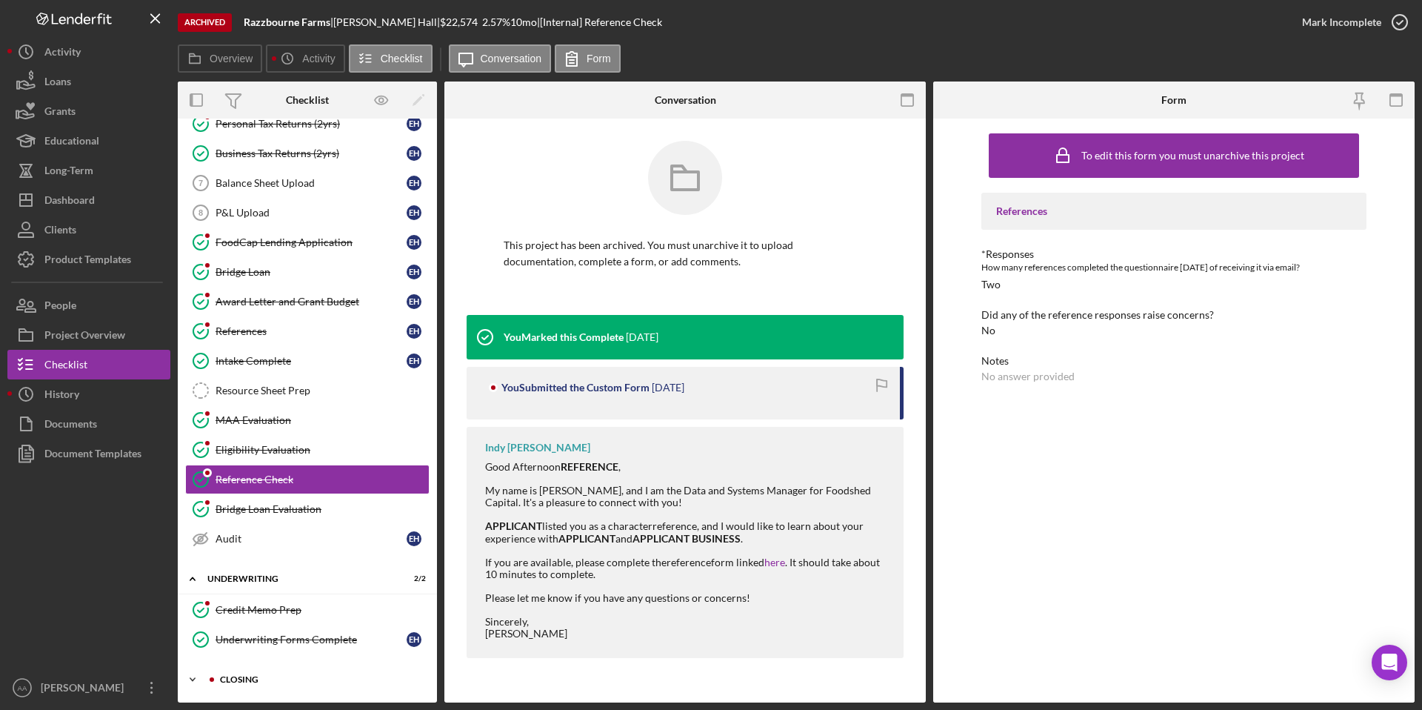
click at [268, 684] on div "Icon/Expander Closing 3 / 8" at bounding box center [307, 679] width 259 height 30
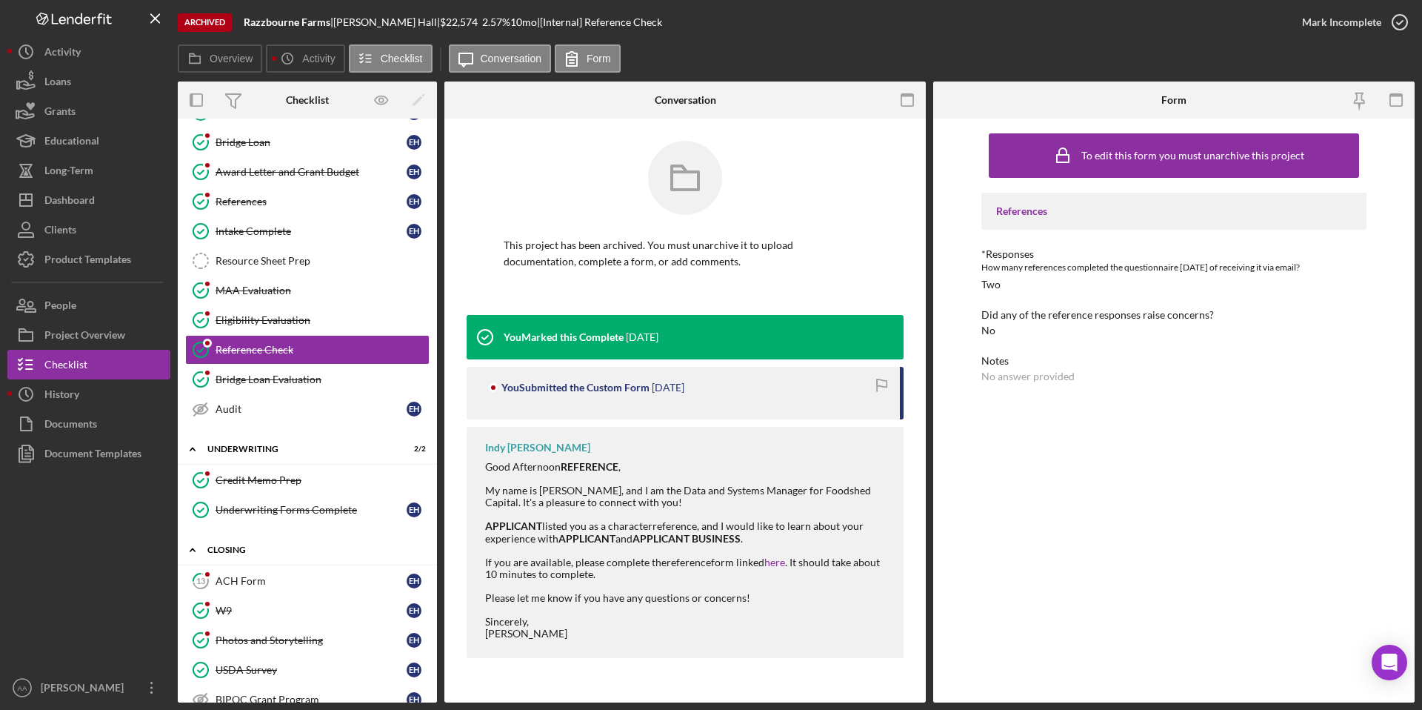
scroll to position [411, 0]
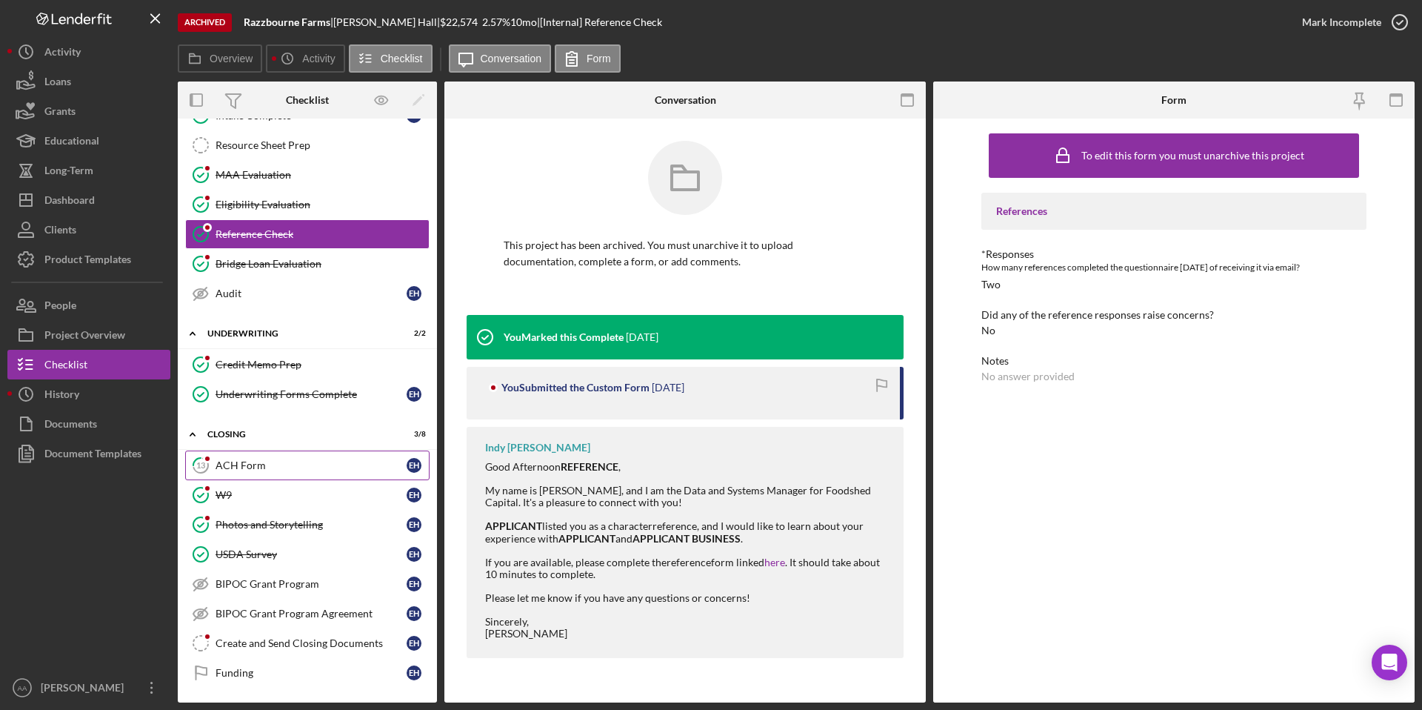
click at [310, 475] on link "13 ACH Form E H" at bounding box center [307, 465] width 244 height 30
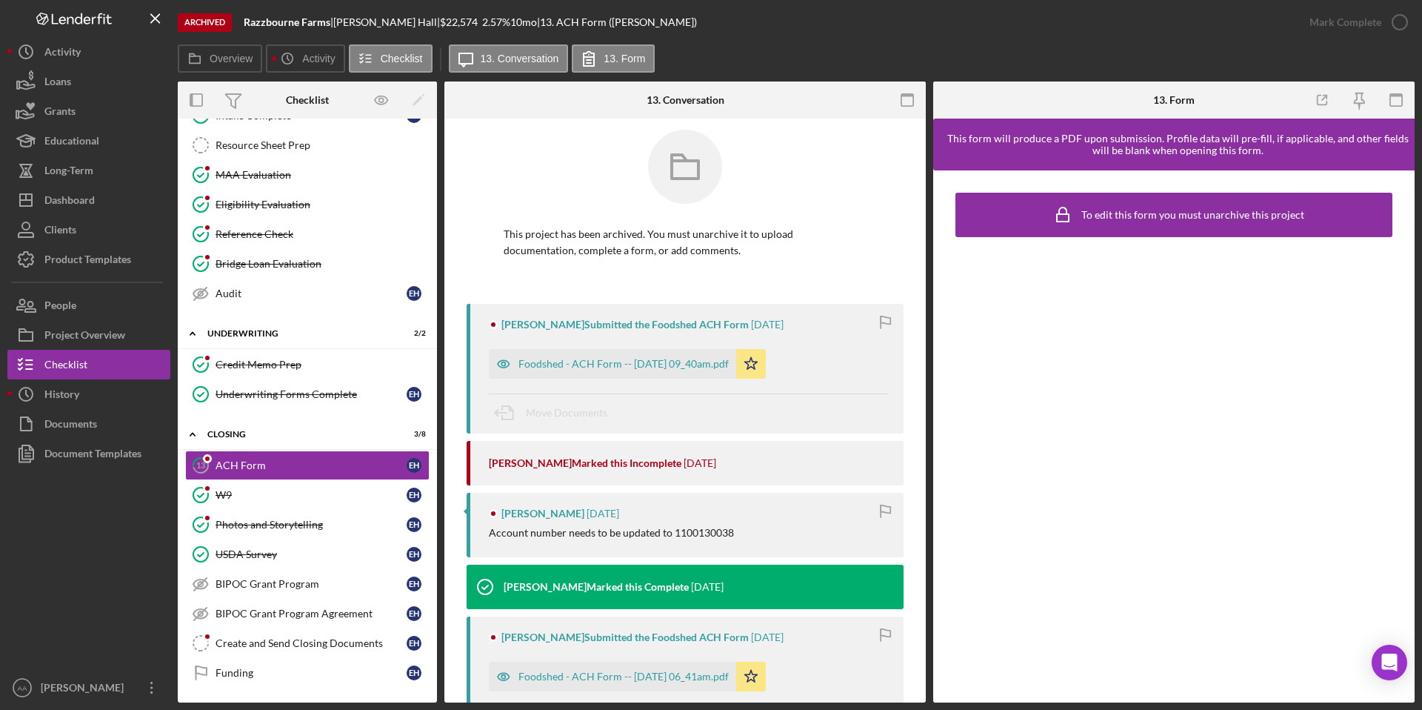
scroll to position [10, 0]
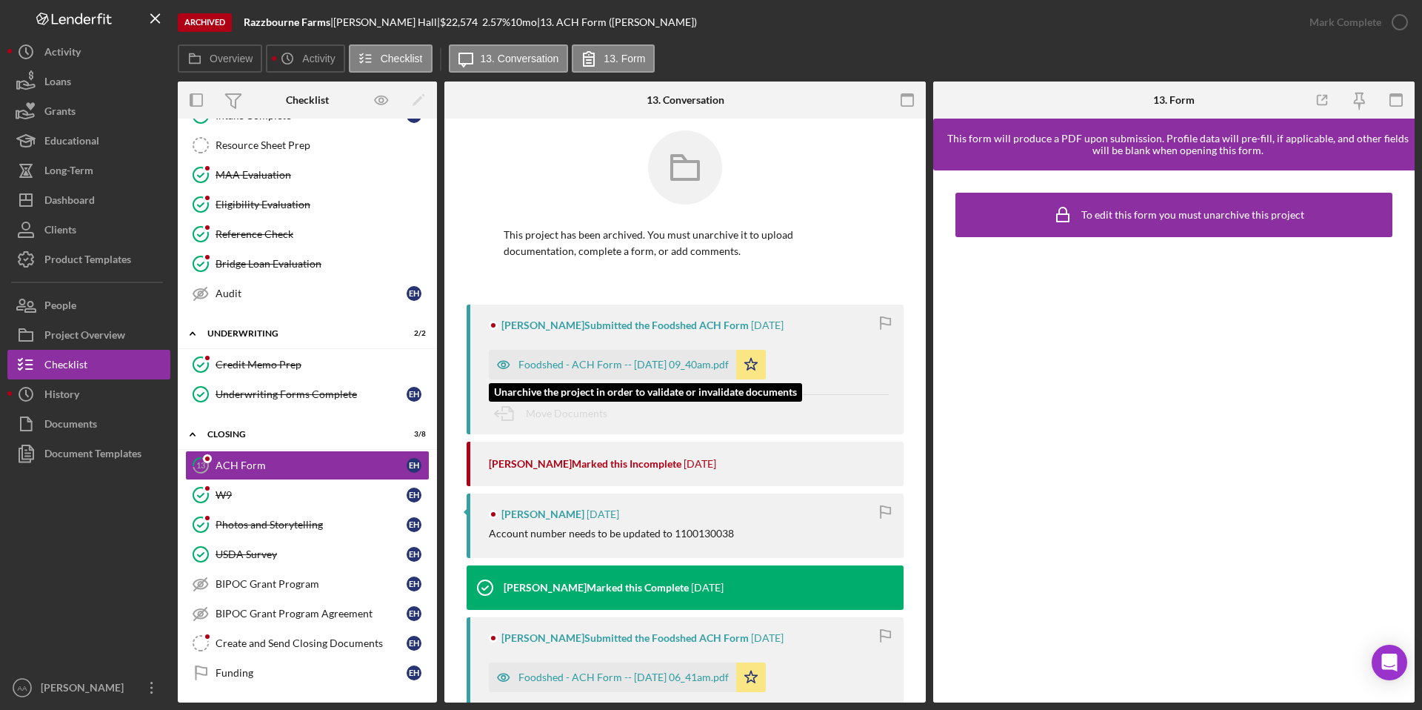
click at [664, 374] on div "Foodshed - ACH Form -- [DATE] 09_40am.pdf" at bounding box center [612, 365] width 247 height 30
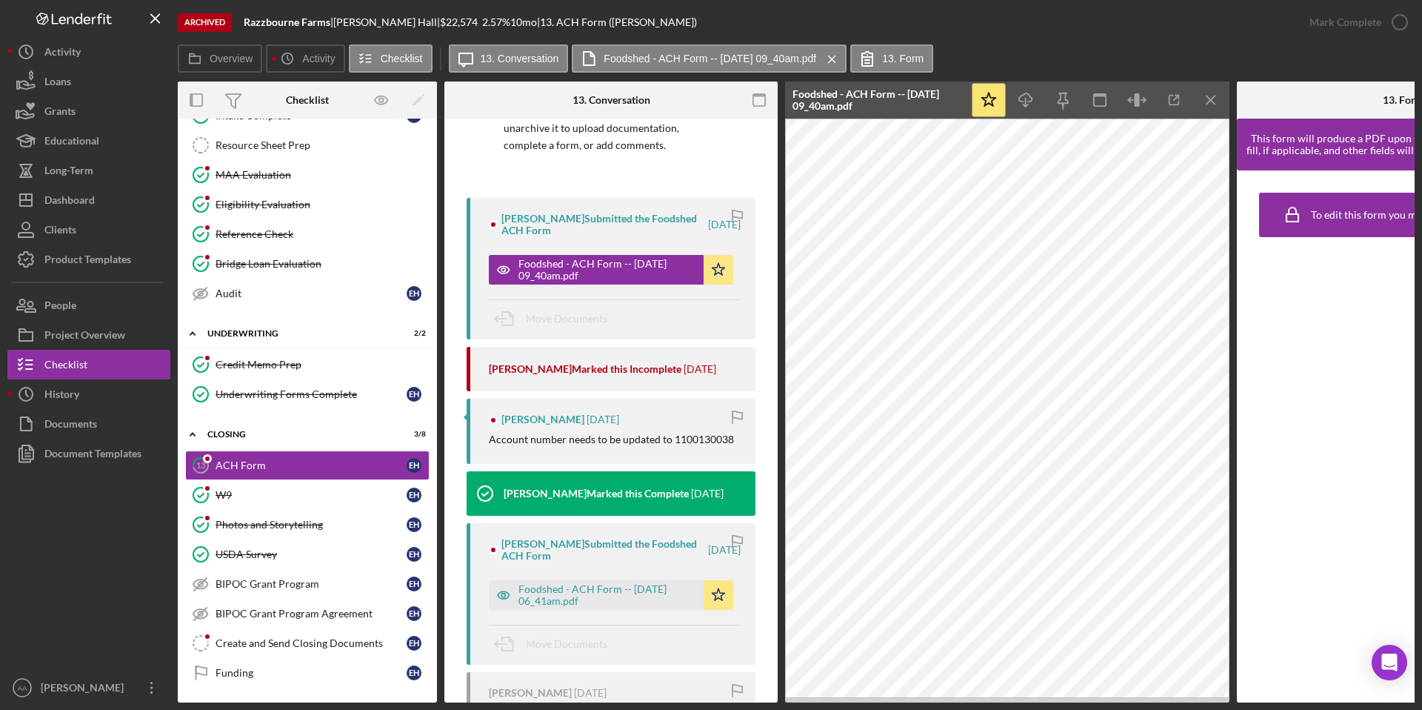
scroll to position [217, 0]
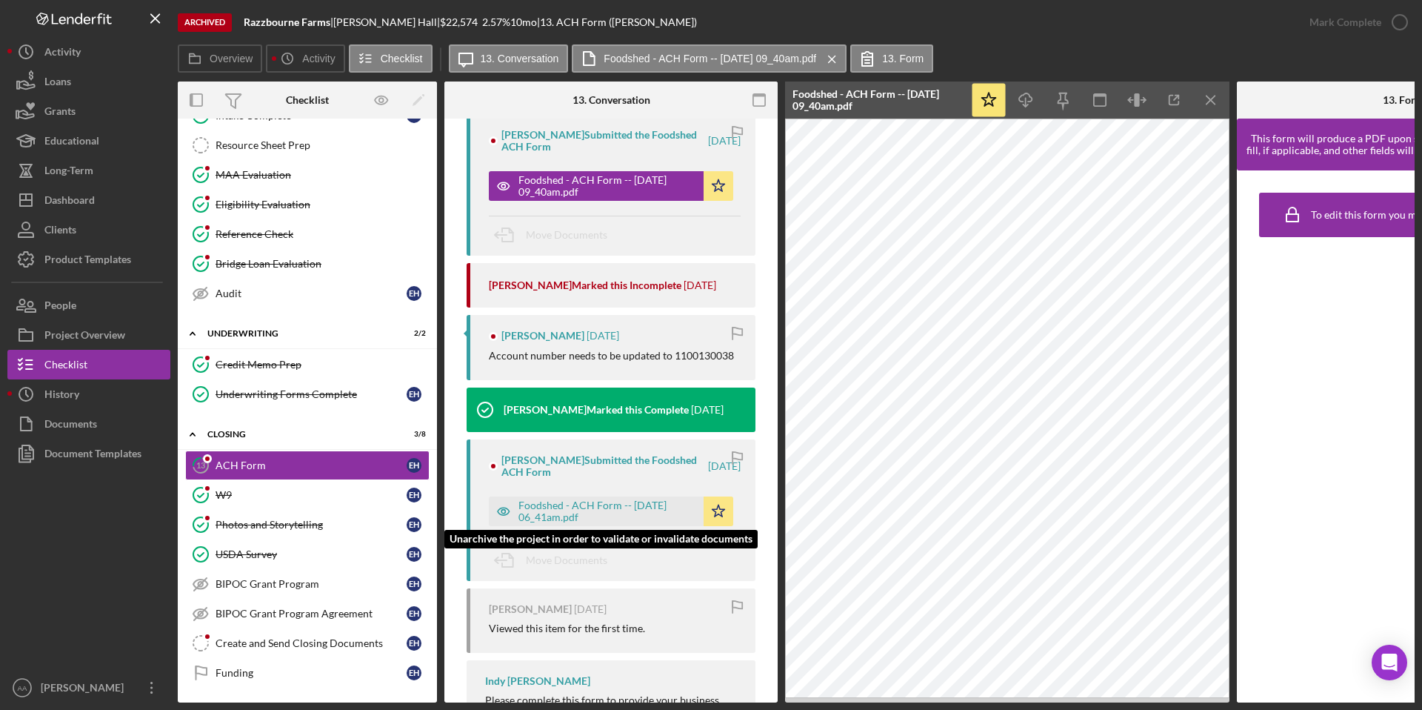
click at [640, 502] on div "Foodshed - ACH Form -- [DATE] 06_41am.pdf" at bounding box center [608, 511] width 178 height 24
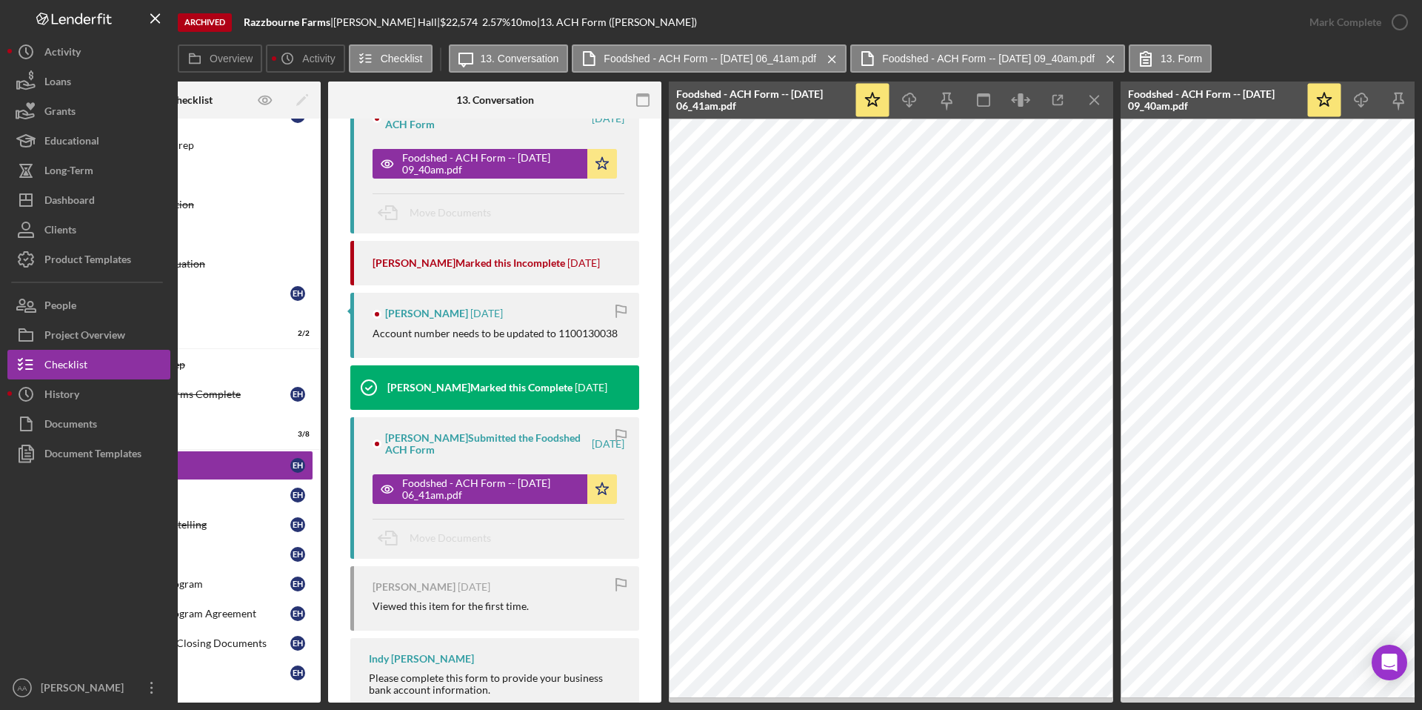
scroll to position [235, 0]
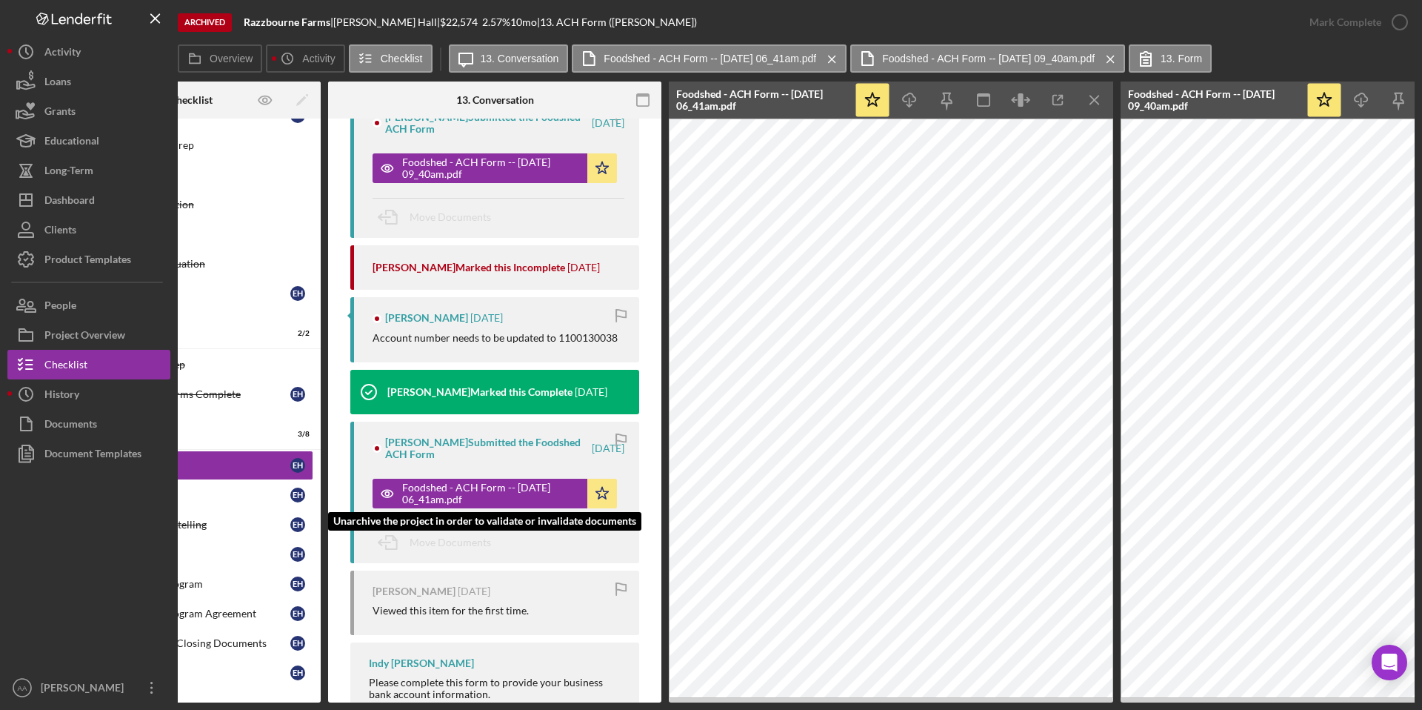
click at [602, 493] on icon "Icon/Star" at bounding box center [602, 494] width 30 height 30
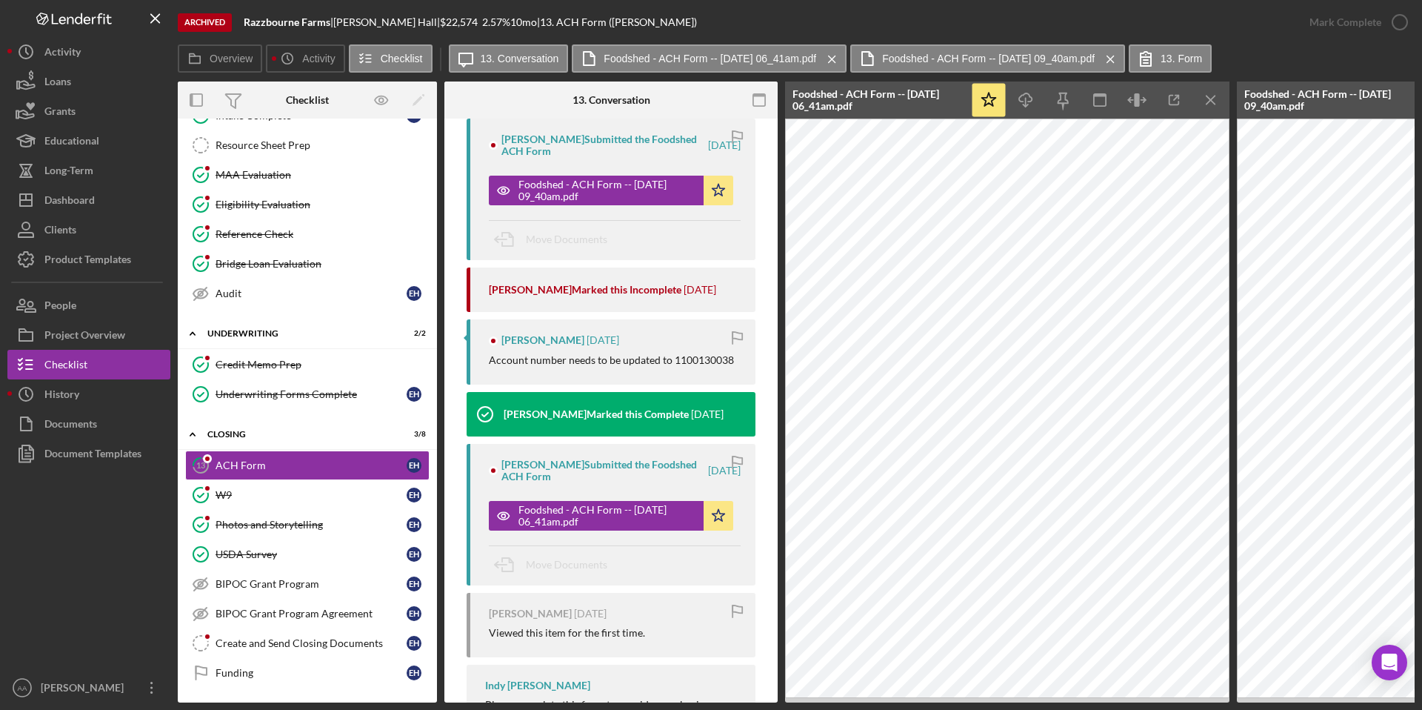
scroll to position [0, 0]
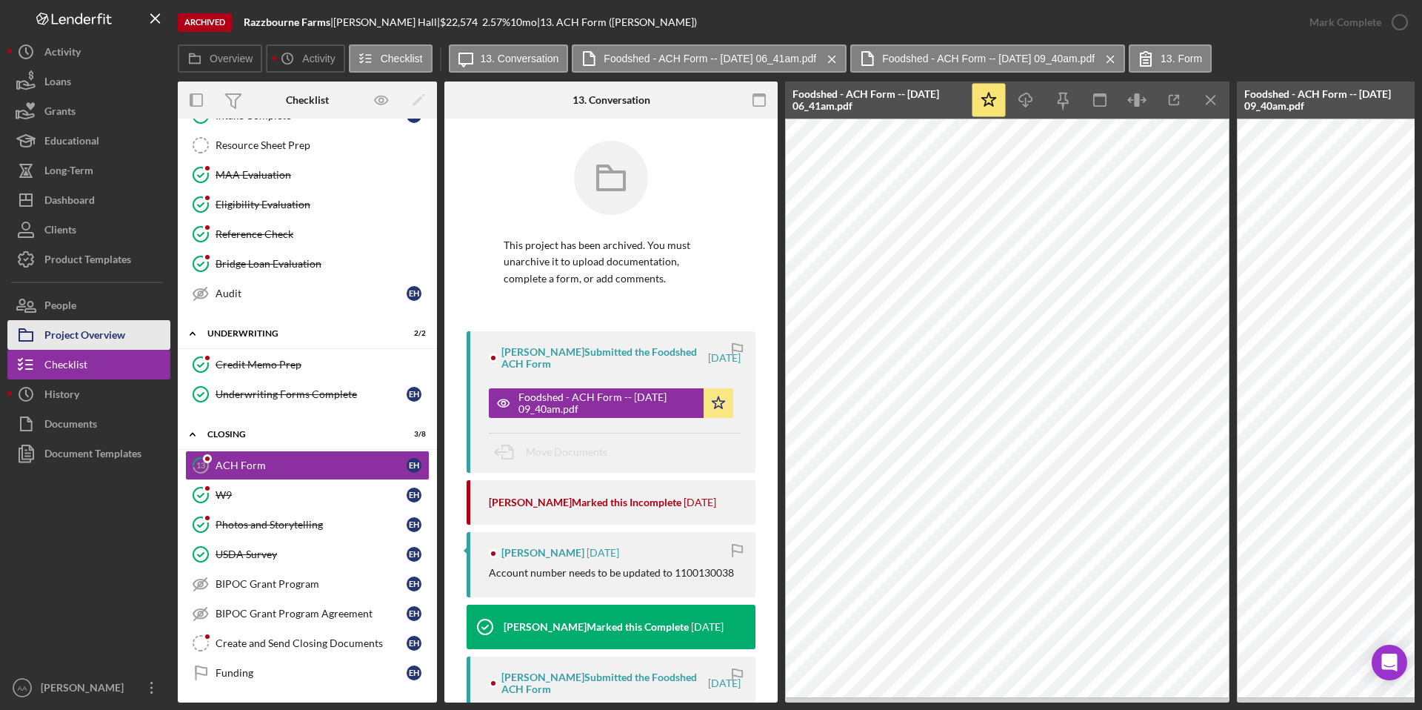
click at [105, 327] on div "Project Overview" at bounding box center [84, 336] width 81 height 33
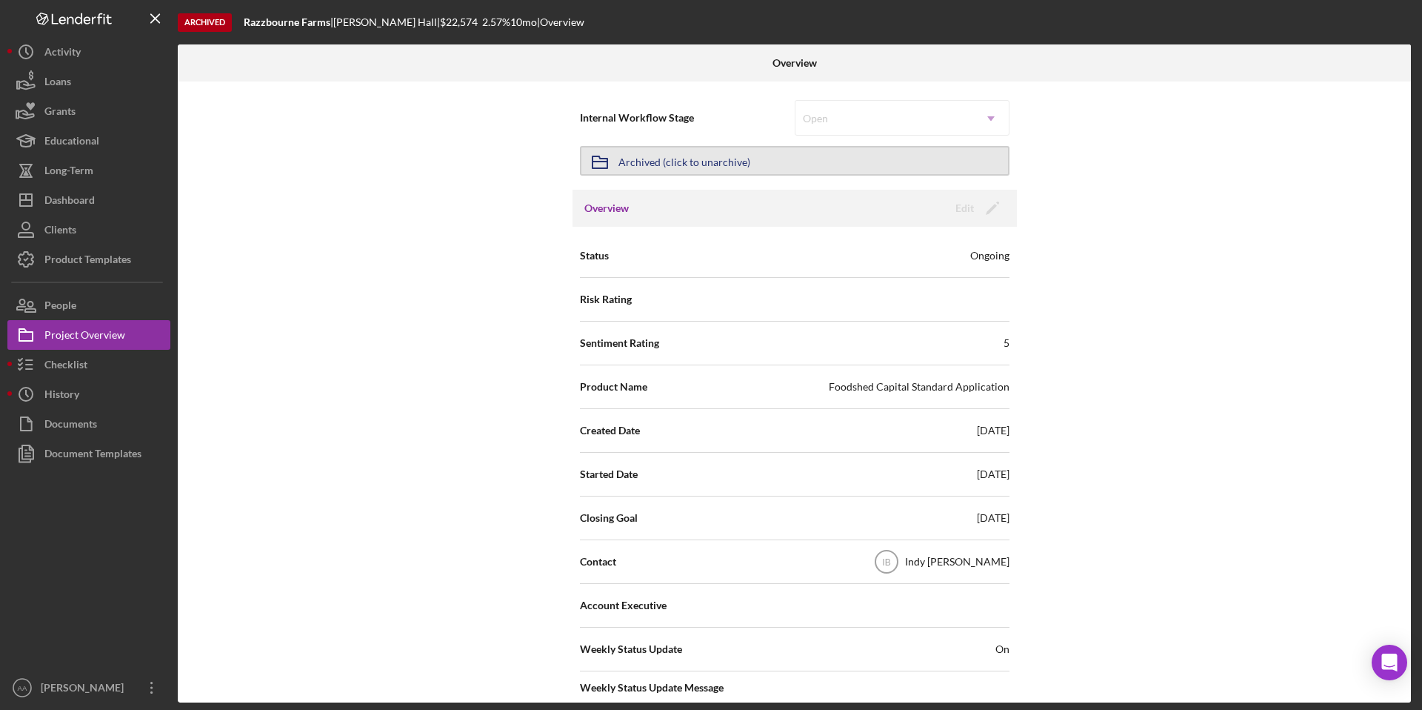
click at [713, 159] on div "Archived (click to unarchive)" at bounding box center [685, 160] width 132 height 27
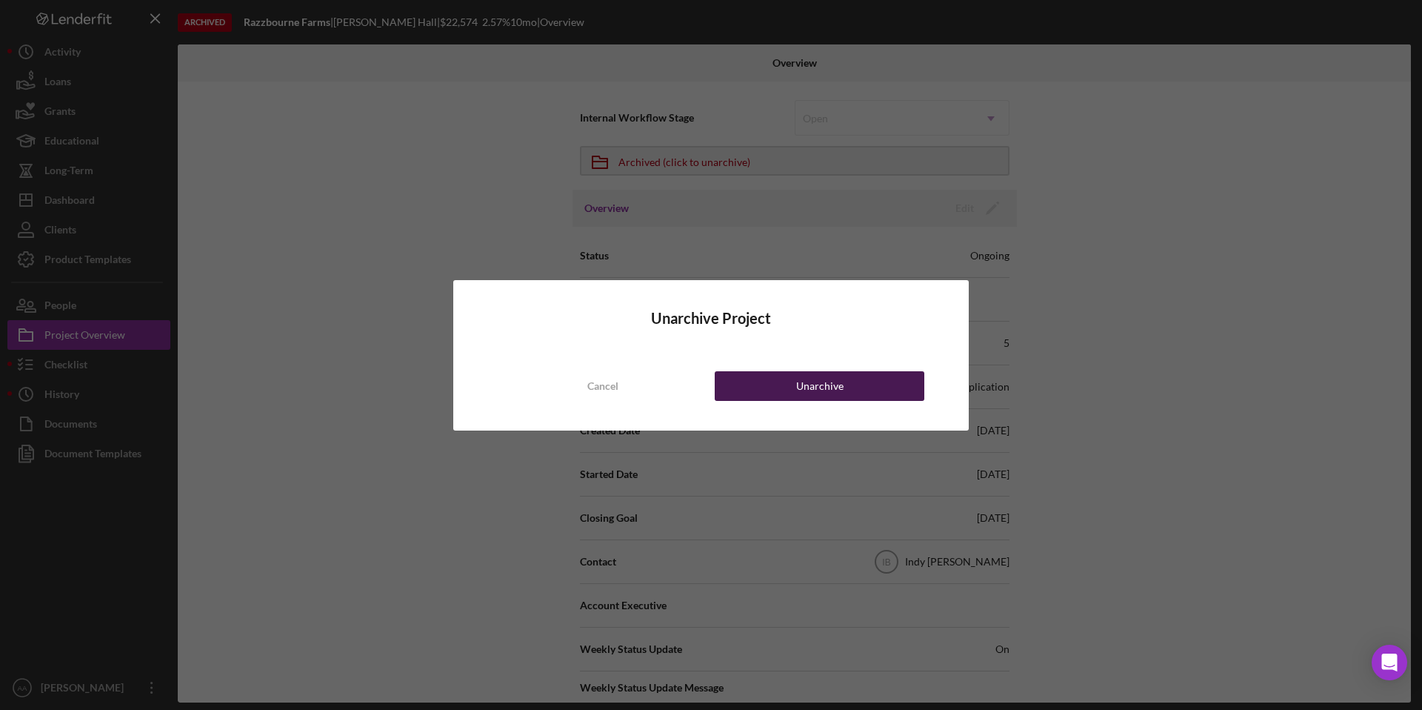
click at [793, 390] on button "Unarchive" at bounding box center [820, 386] width 210 height 30
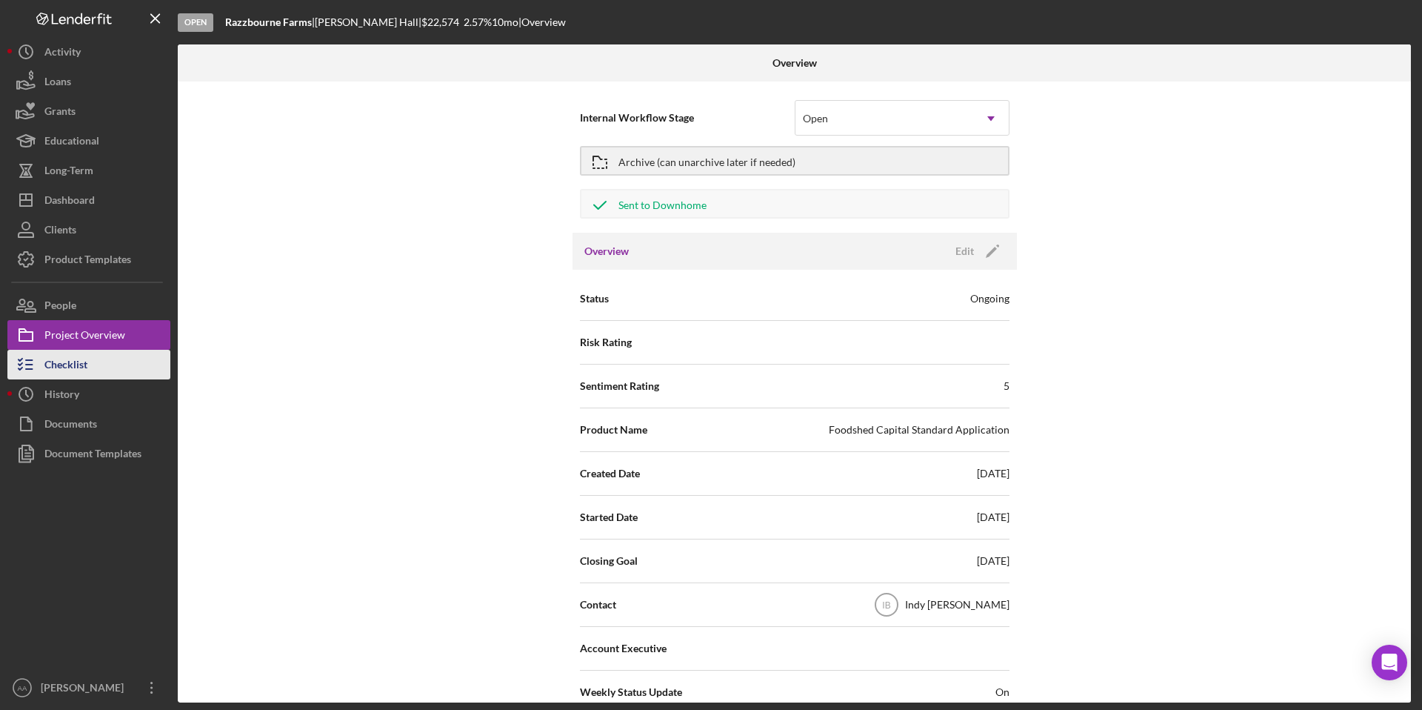
click at [91, 376] on button "Checklist" at bounding box center [88, 365] width 163 height 30
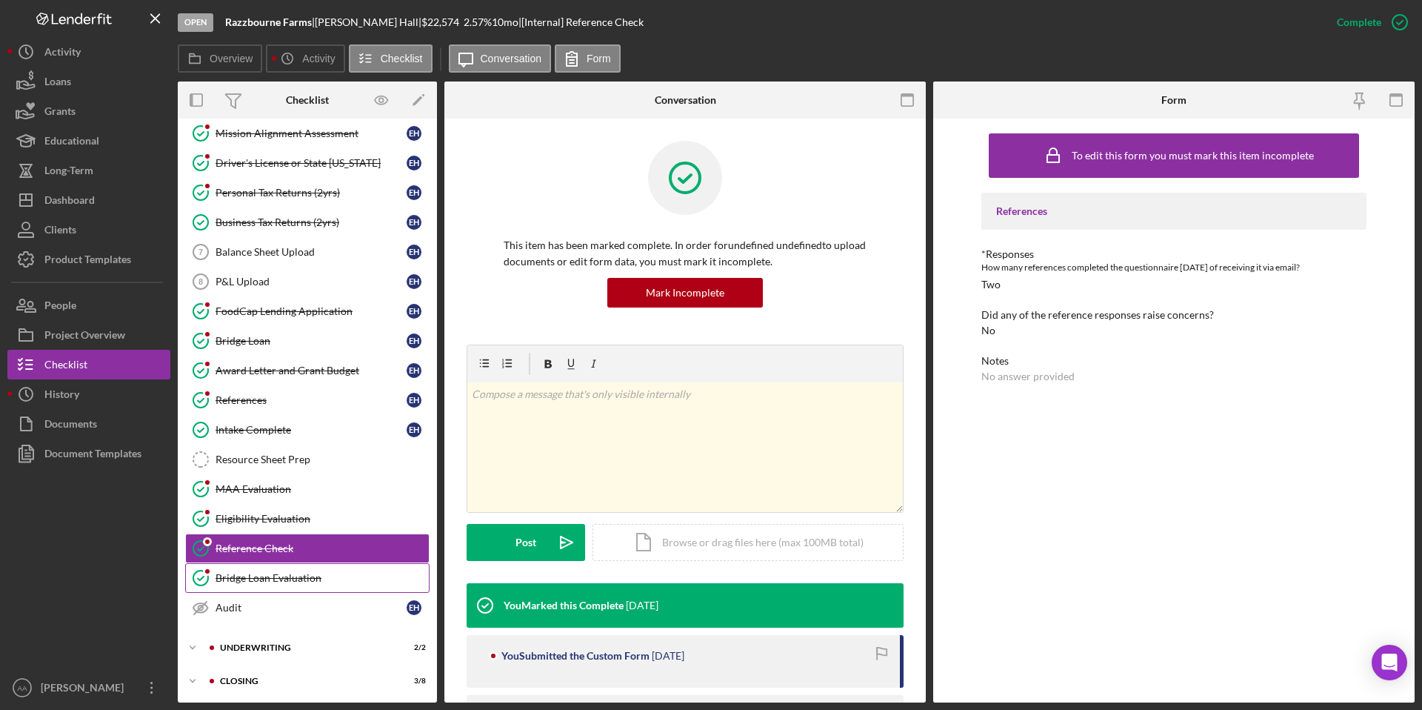
scroll to position [99, 0]
click at [297, 646] on div "Underwriting" at bounding box center [319, 646] width 199 height 9
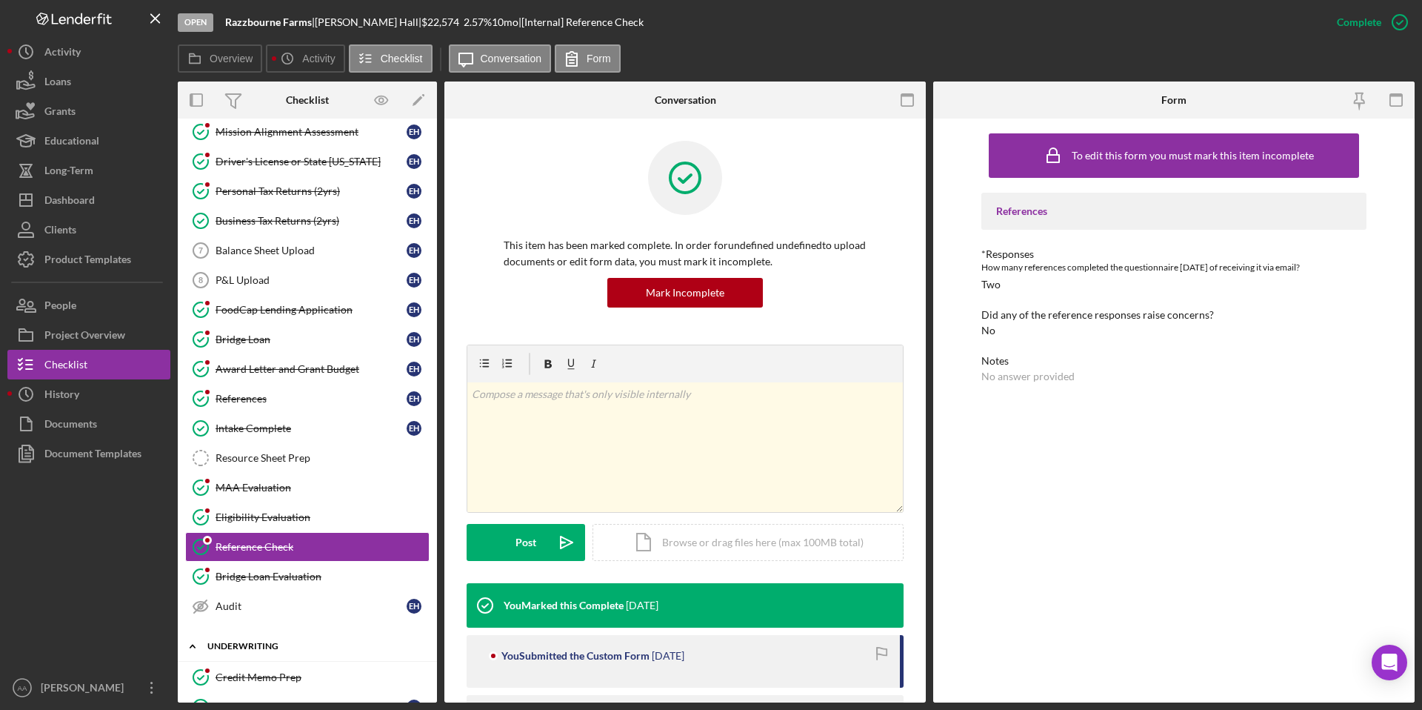
scroll to position [166, 0]
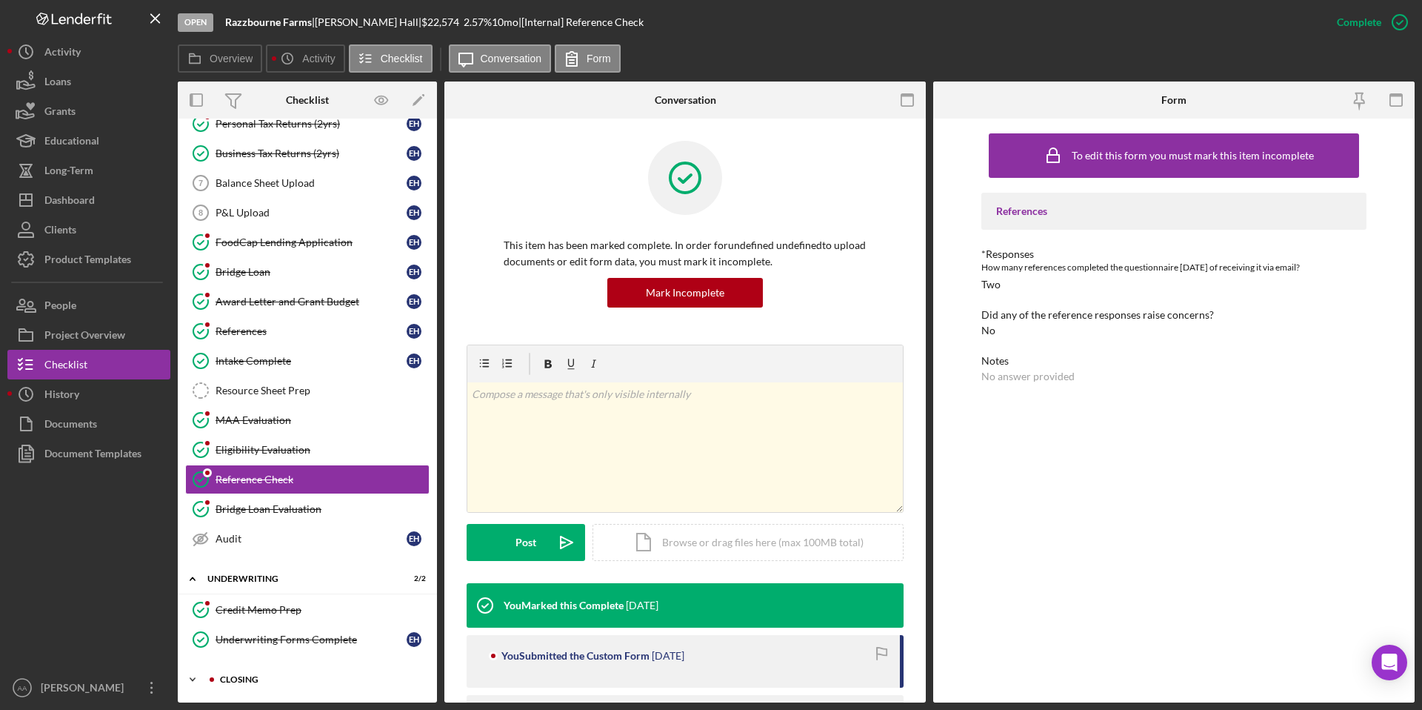
click at [291, 667] on div "Icon/Expander Closing 3 / 8" at bounding box center [307, 679] width 259 height 30
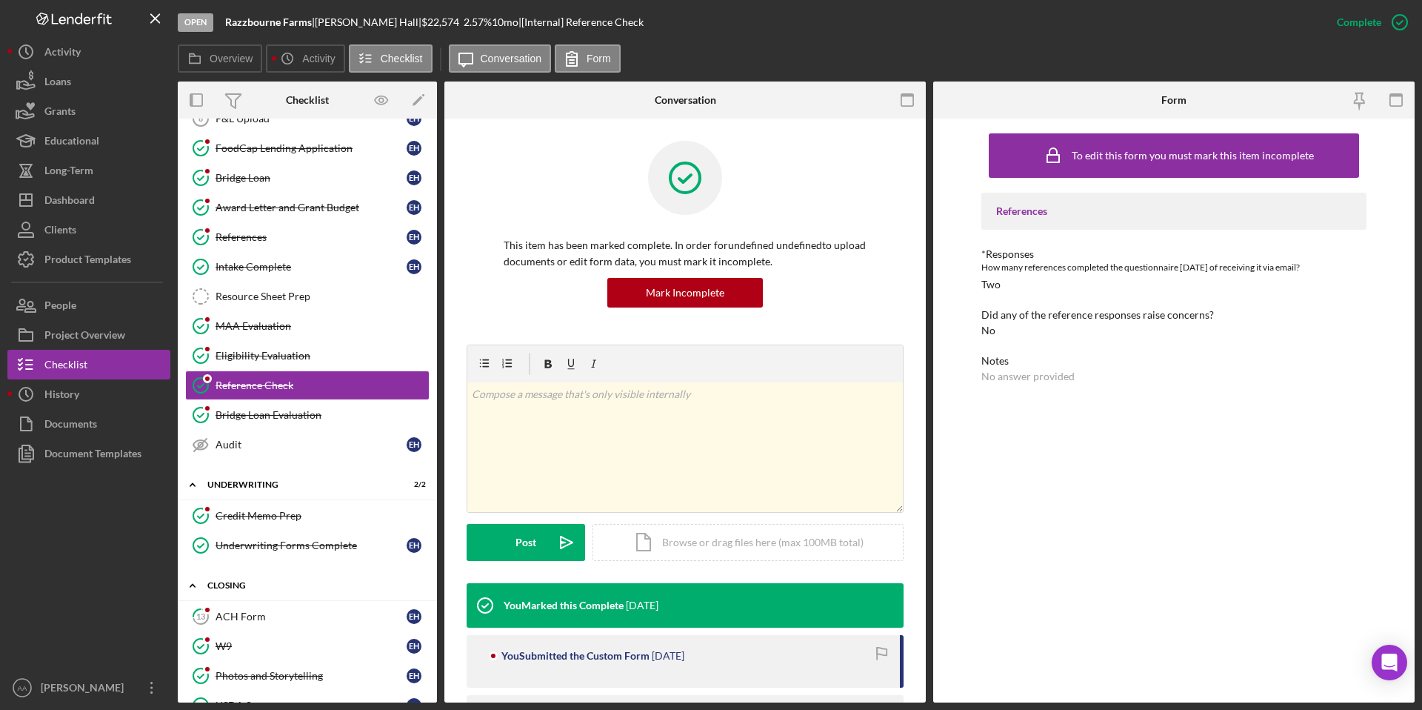
scroll to position [411, 0]
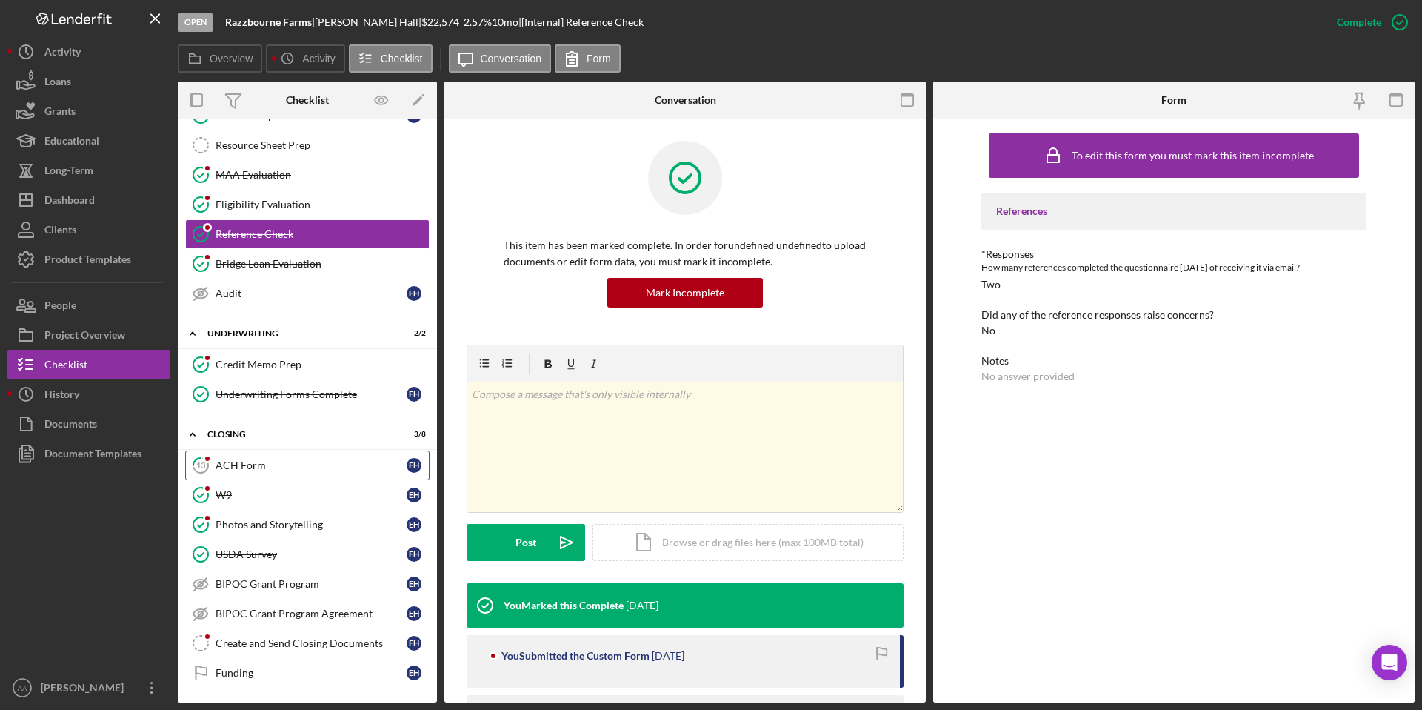
click at [271, 473] on link "13 ACH Form E H" at bounding box center [307, 465] width 244 height 30
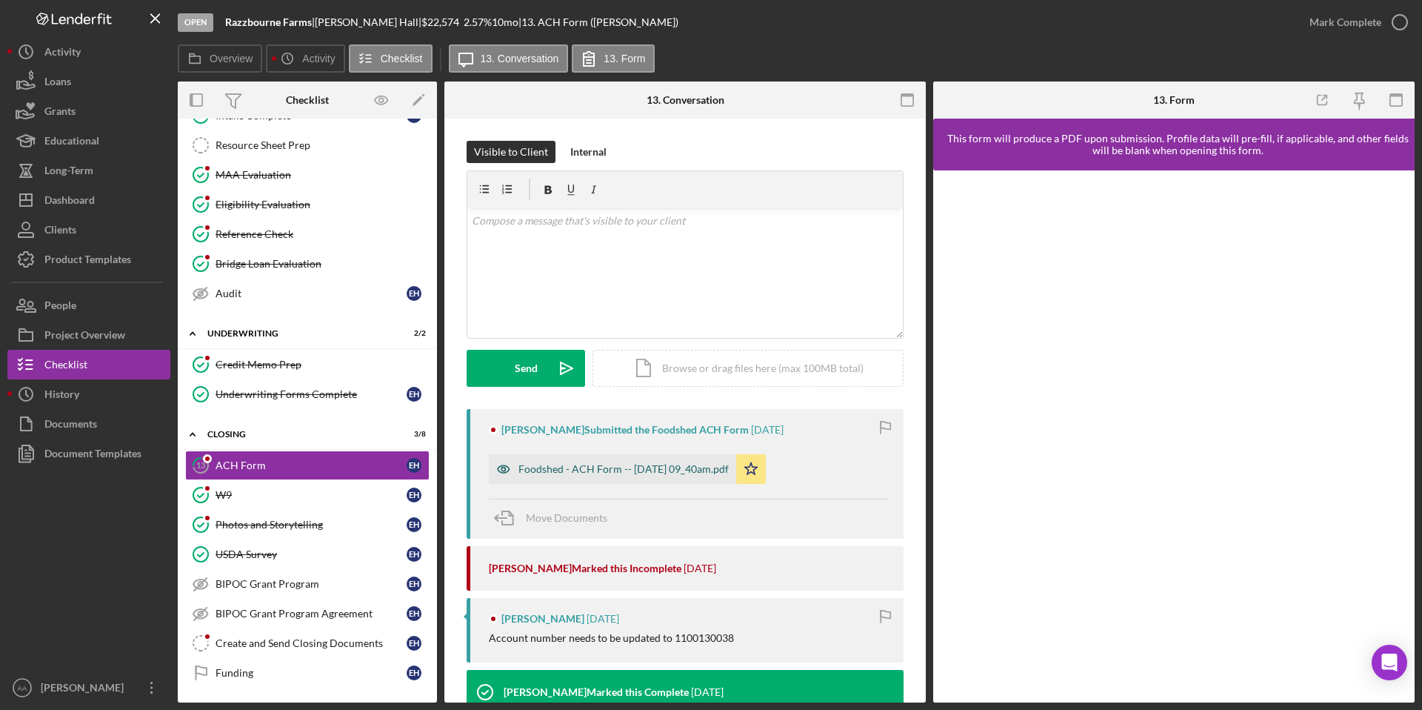
scroll to position [393, 0]
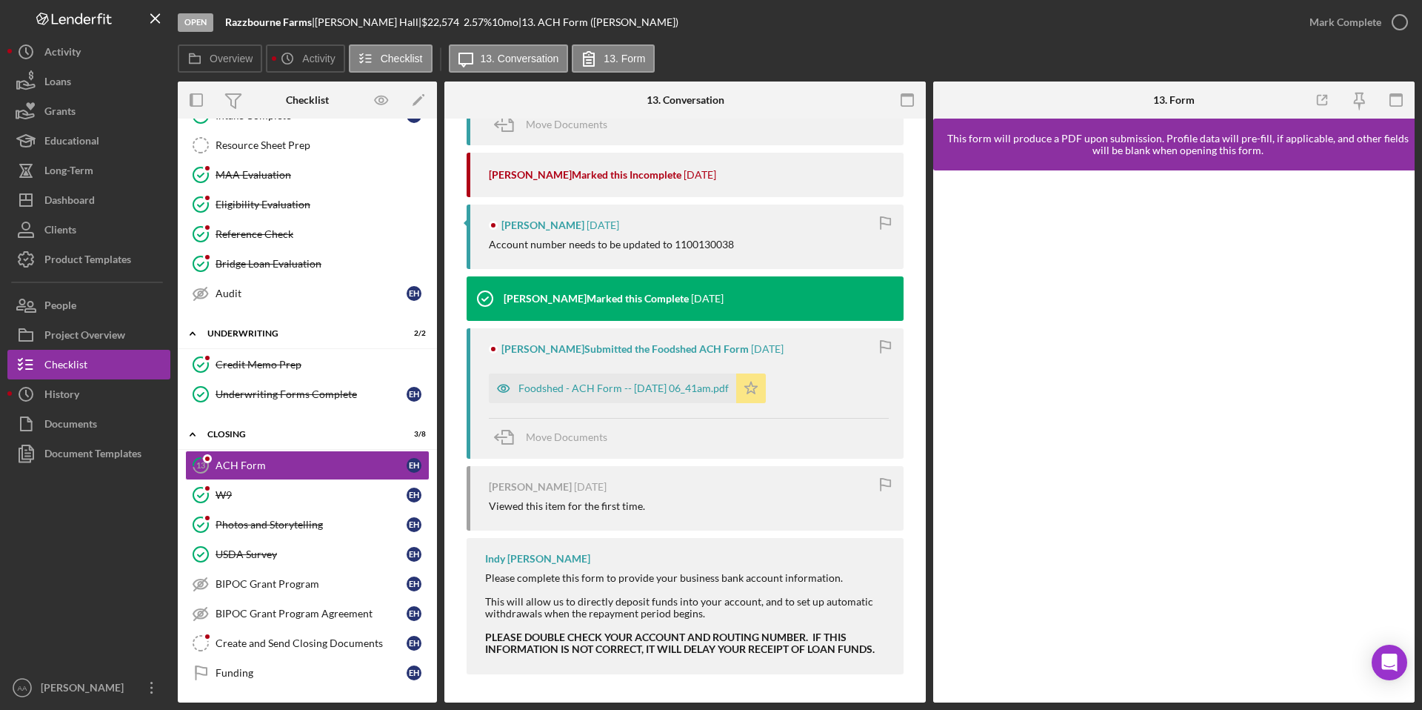
click at [760, 386] on icon "Icon/Star" at bounding box center [751, 388] width 30 height 30
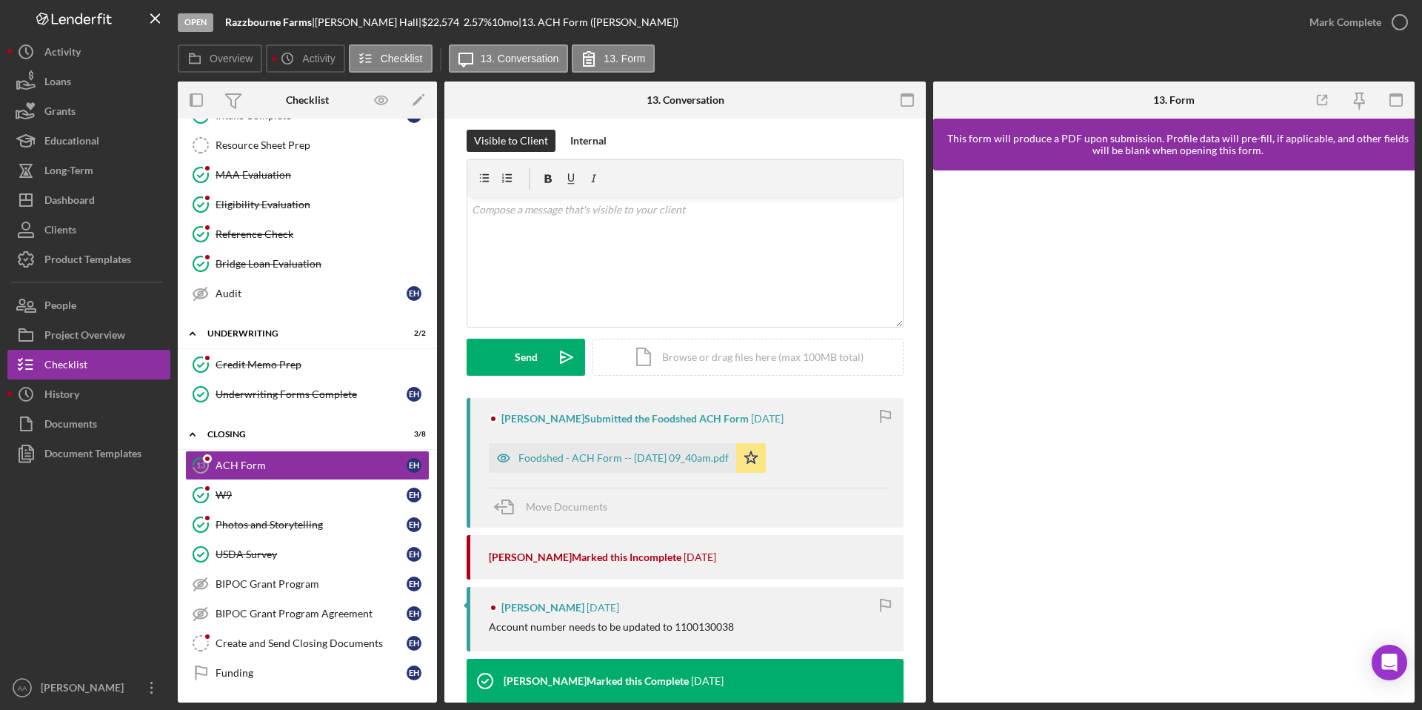
scroll to position [0, 0]
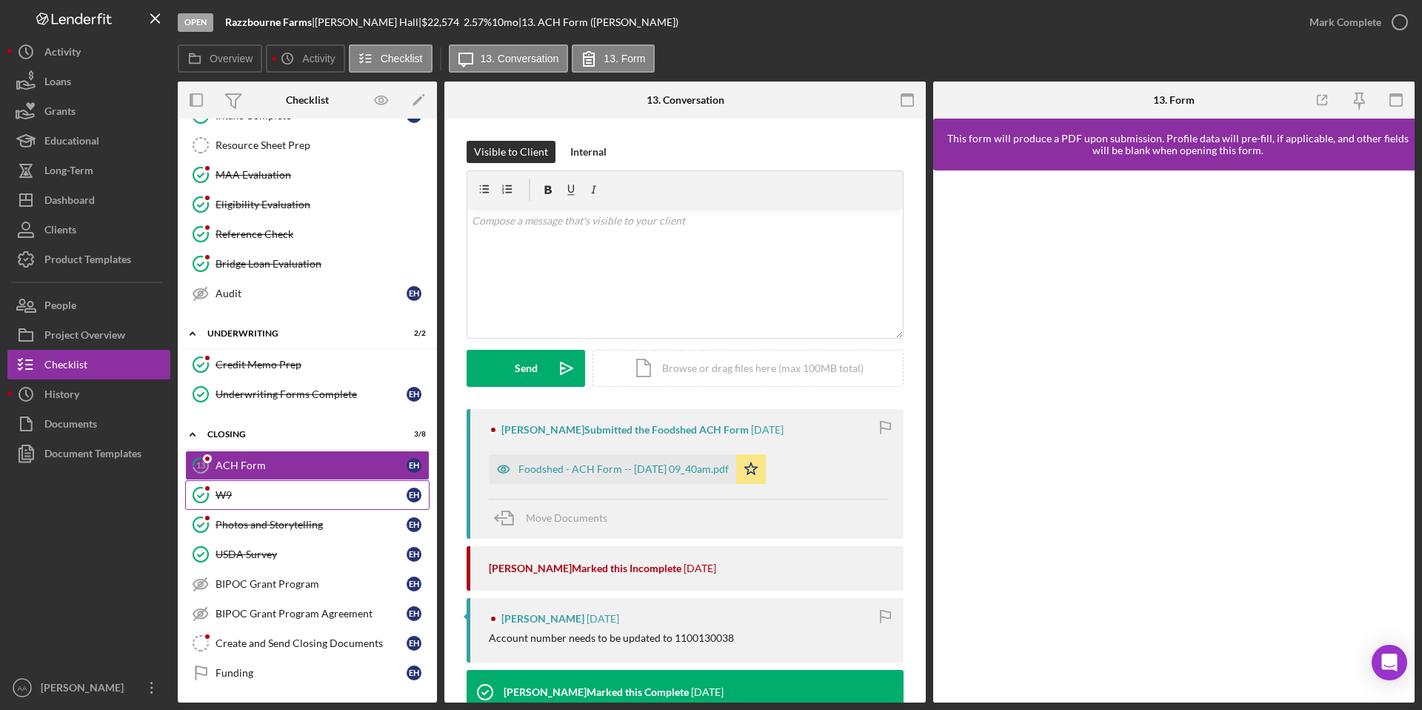
click at [312, 493] on div "W9" at bounding box center [311, 495] width 191 height 12
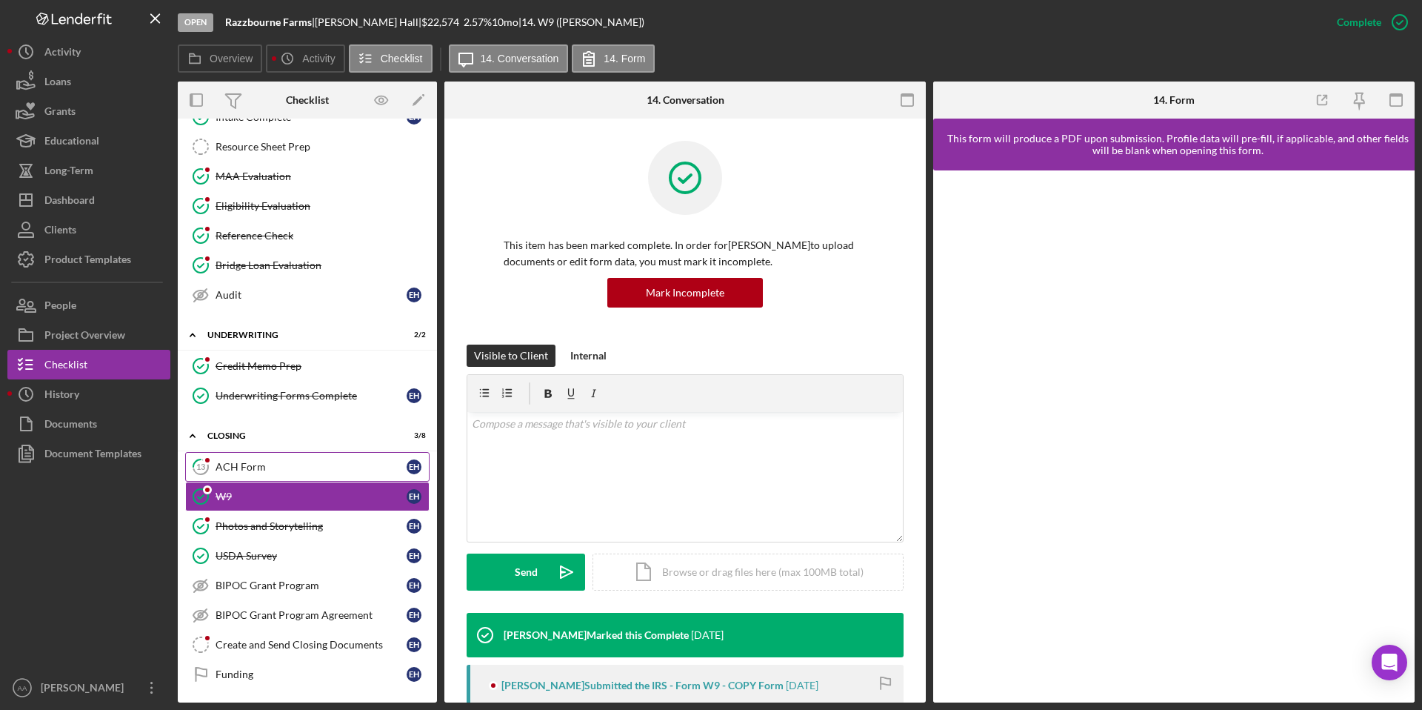
scroll to position [411, 0]
click at [313, 463] on div "ACH Form" at bounding box center [311, 465] width 191 height 12
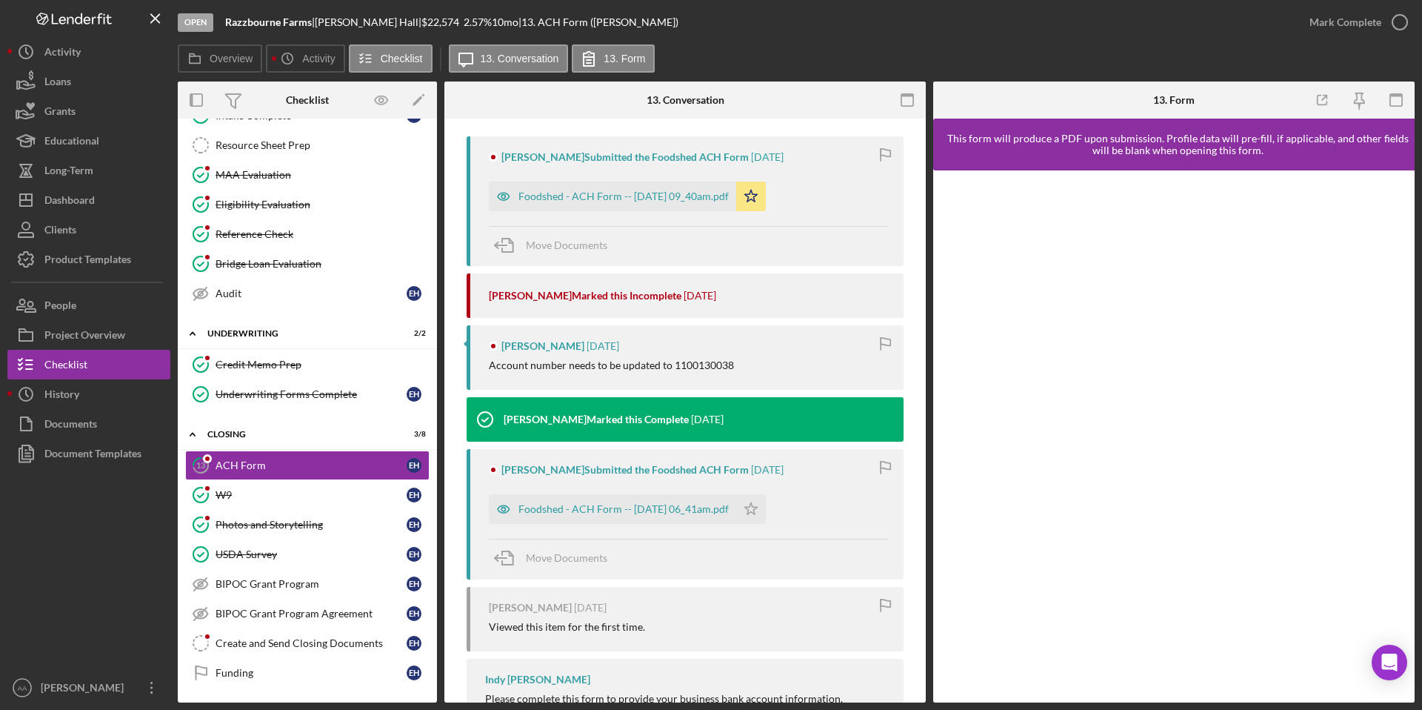
scroll to position [212, 0]
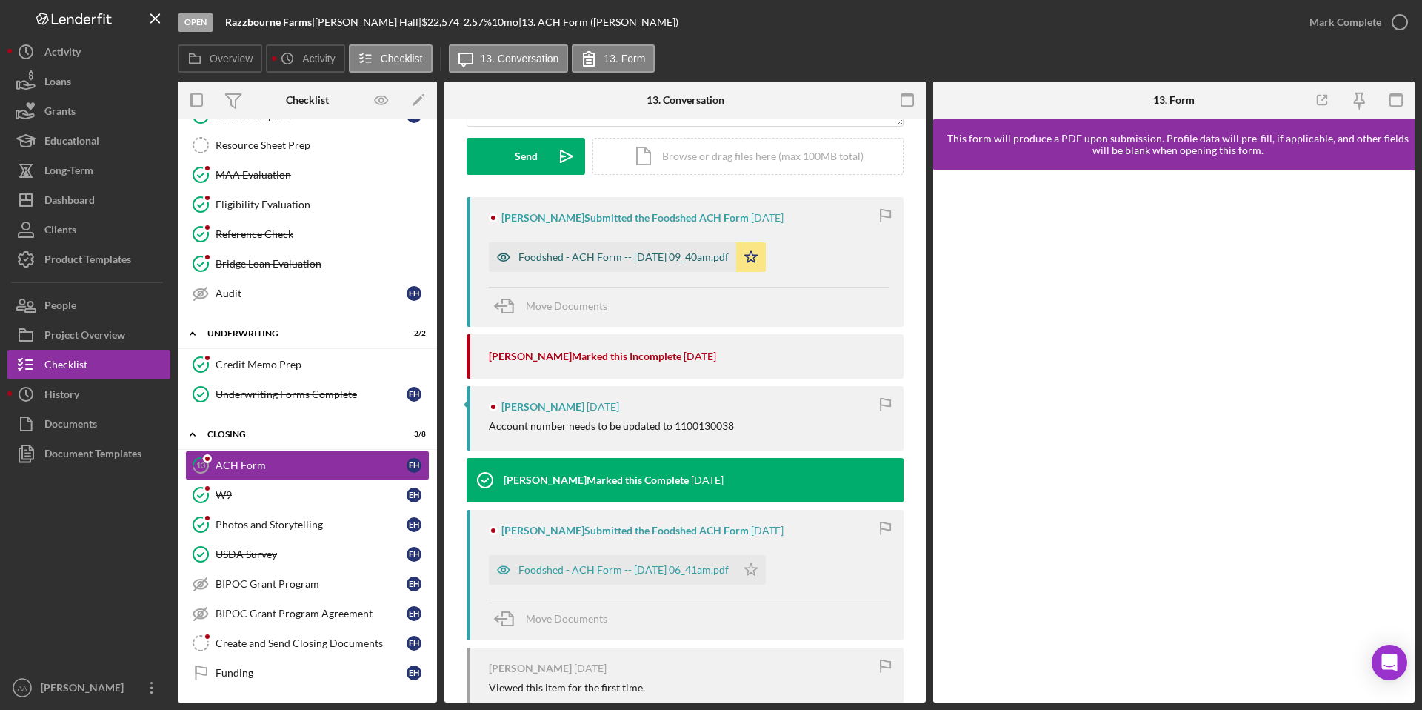
click at [602, 253] on div "Foodshed - ACH Form -- [DATE] 09_40am.pdf" at bounding box center [624, 257] width 210 height 12
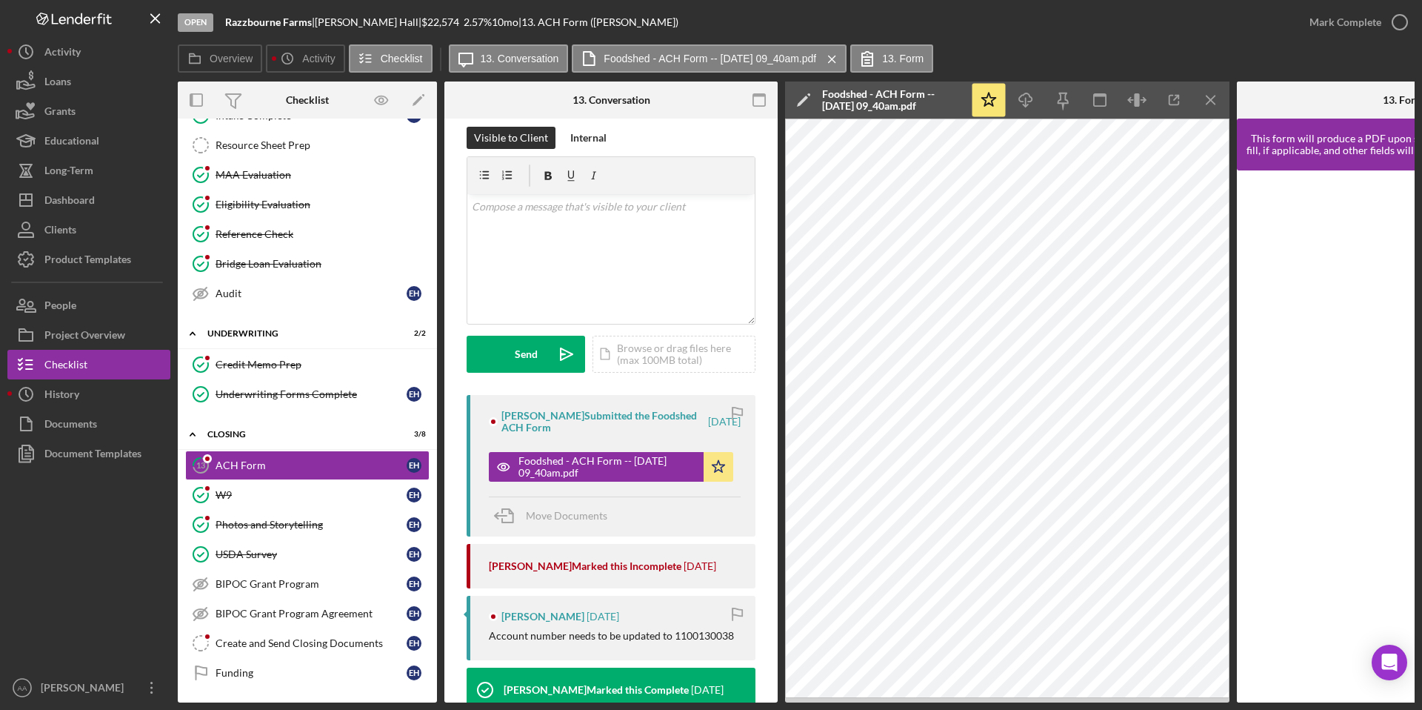
scroll to position [0, 0]
